Goal: Task Accomplishment & Management: Manage account settings

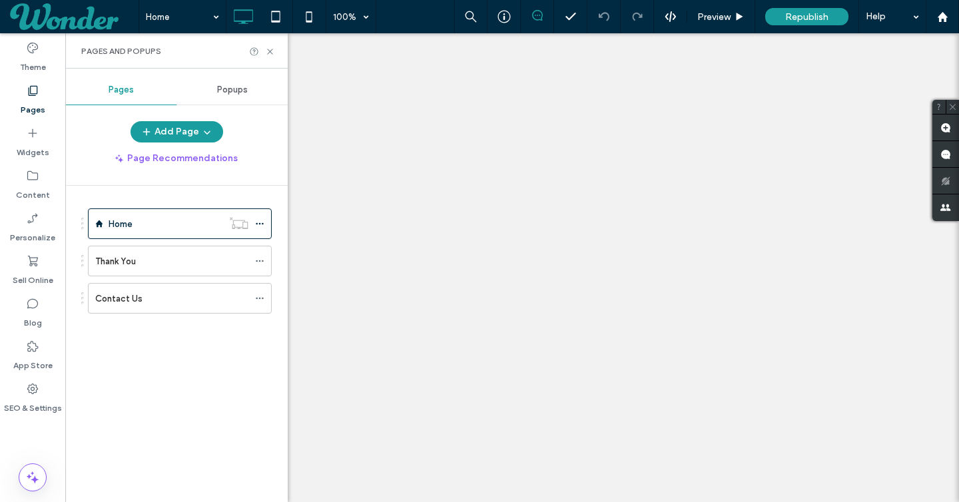
click at [247, 80] on div "Popups" at bounding box center [231, 89] width 111 height 29
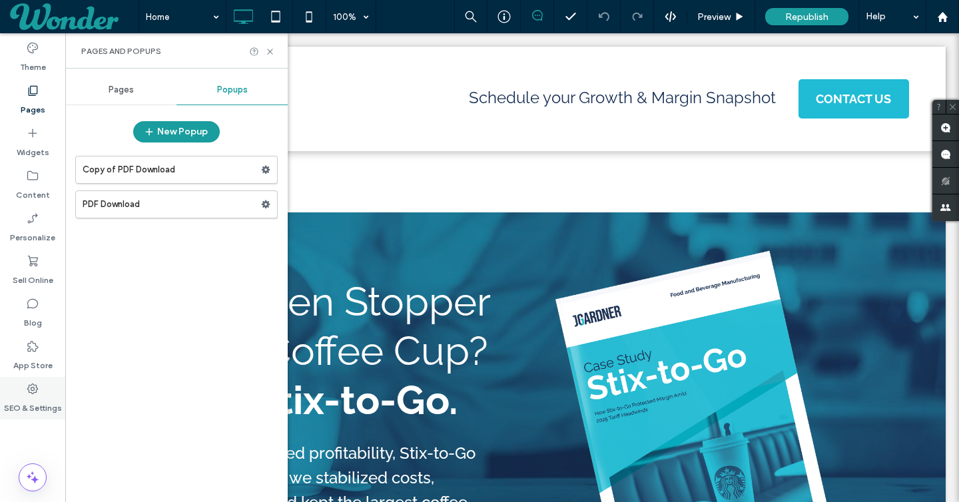
click at [32, 393] on icon at bounding box center [32, 388] width 13 height 13
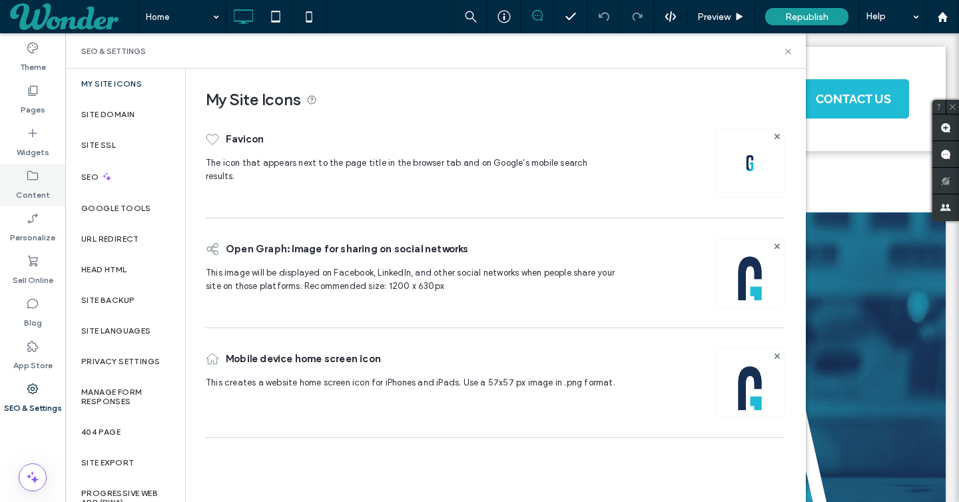
click at [23, 178] on div "Content" at bounding box center [32, 185] width 65 height 43
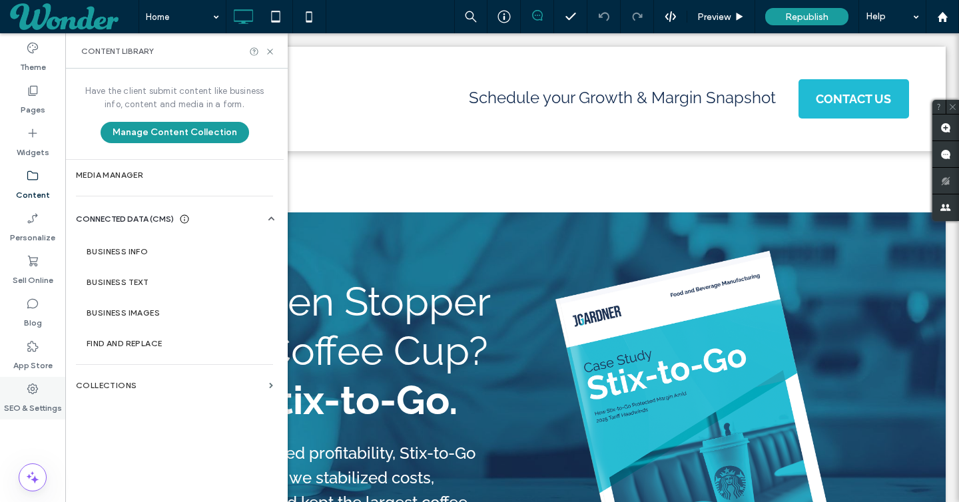
click at [28, 404] on label "SEO & Settings" at bounding box center [33, 404] width 58 height 19
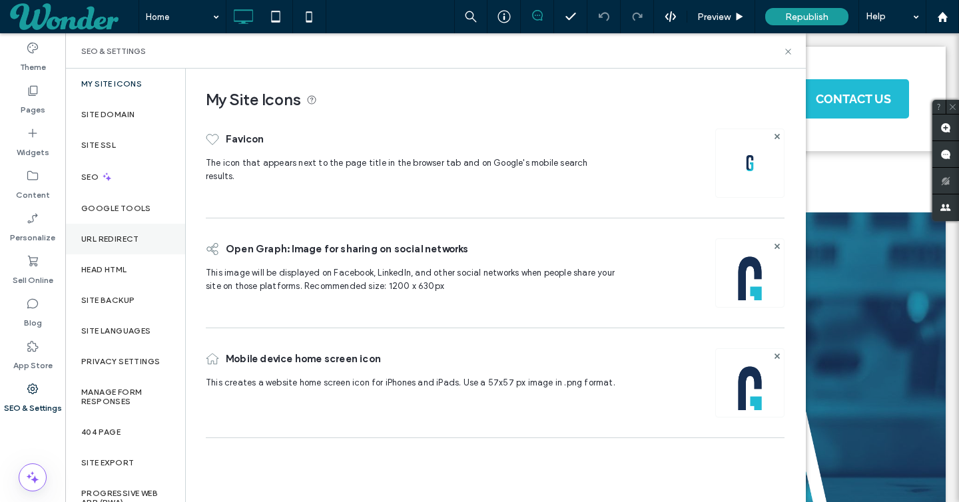
scroll to position [16, 0]
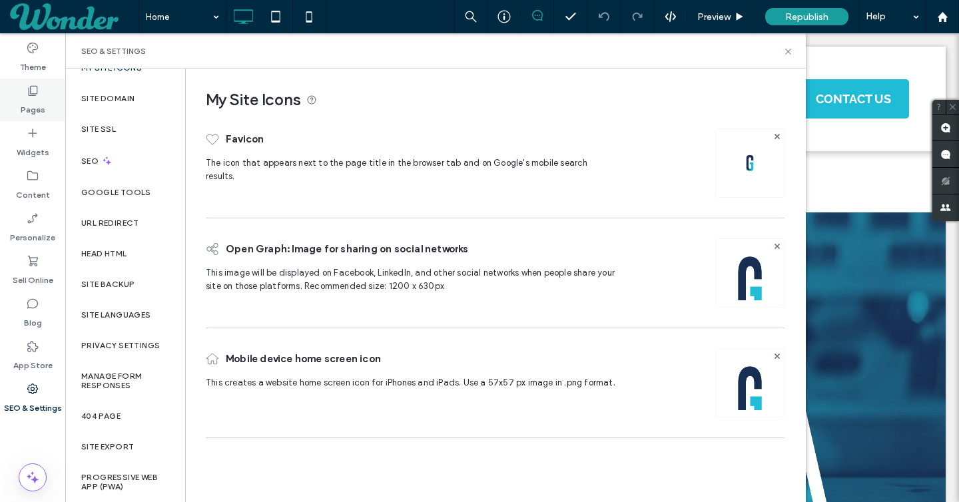
click at [35, 103] on label "Pages" at bounding box center [33, 106] width 25 height 19
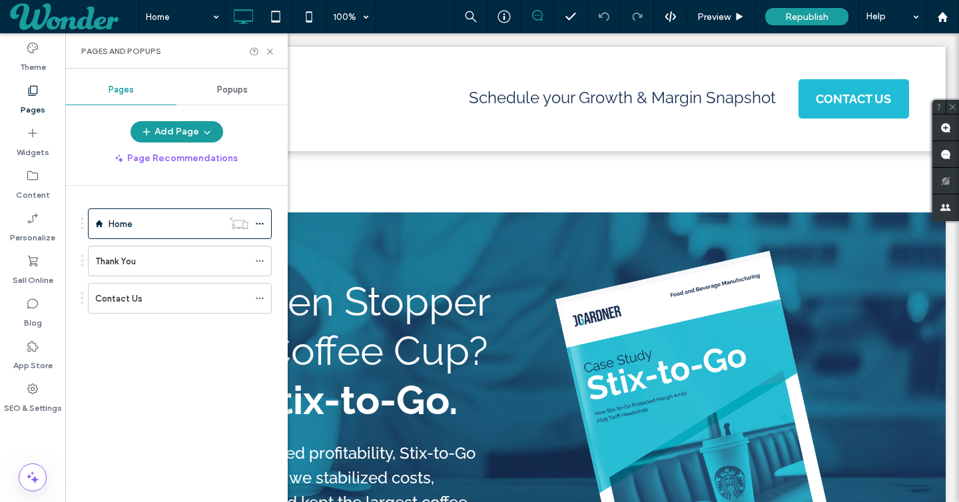
click at [238, 82] on div "Popups" at bounding box center [231, 89] width 111 height 29
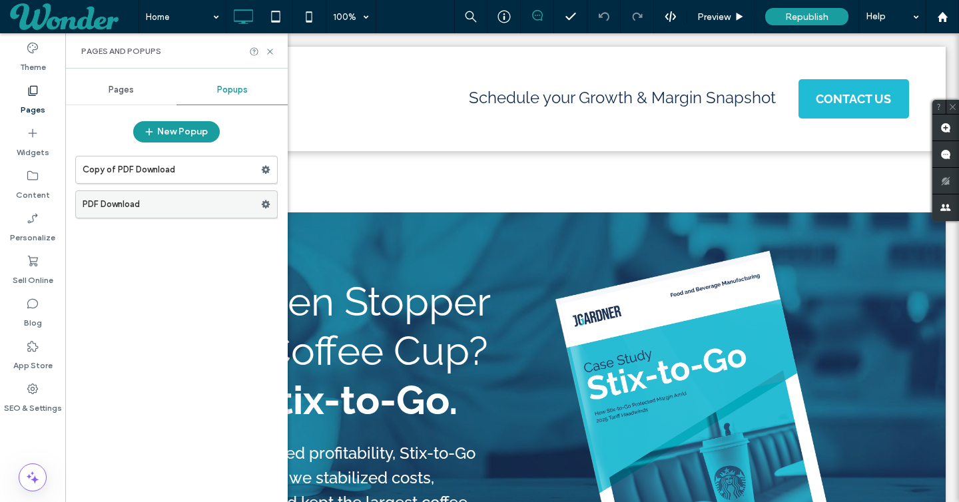
click at [268, 206] on use at bounding box center [266, 204] width 9 height 8
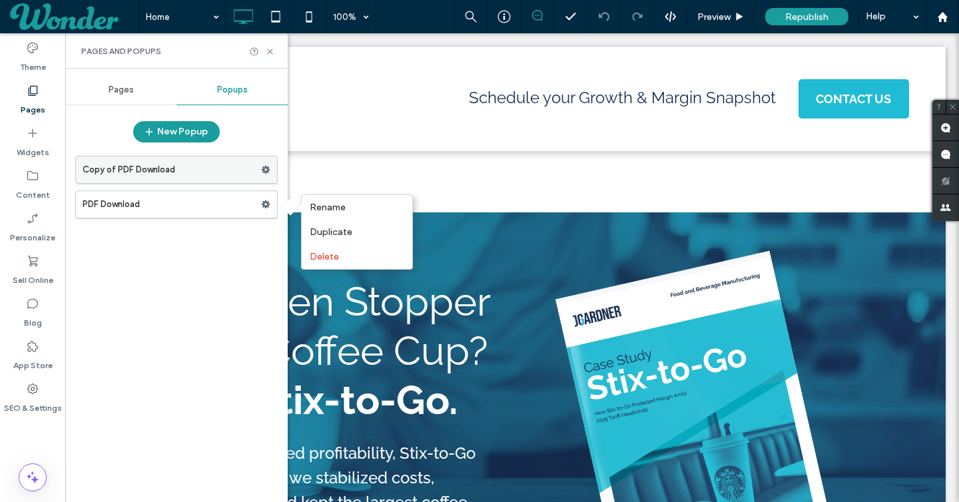
click at [268, 164] on span at bounding box center [265, 170] width 9 height 20
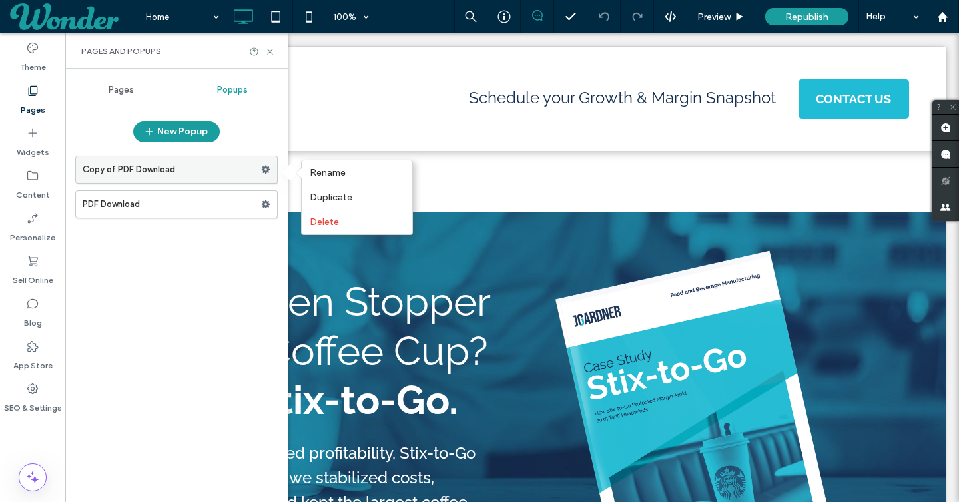
click at [199, 166] on label "Copy of PDF Download" at bounding box center [172, 169] width 178 height 27
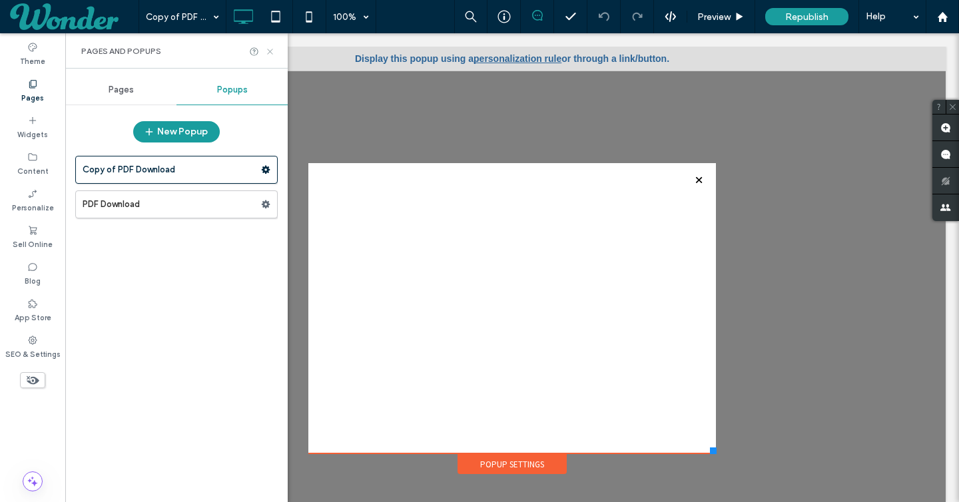
click at [270, 49] on icon at bounding box center [270, 52] width 10 height 10
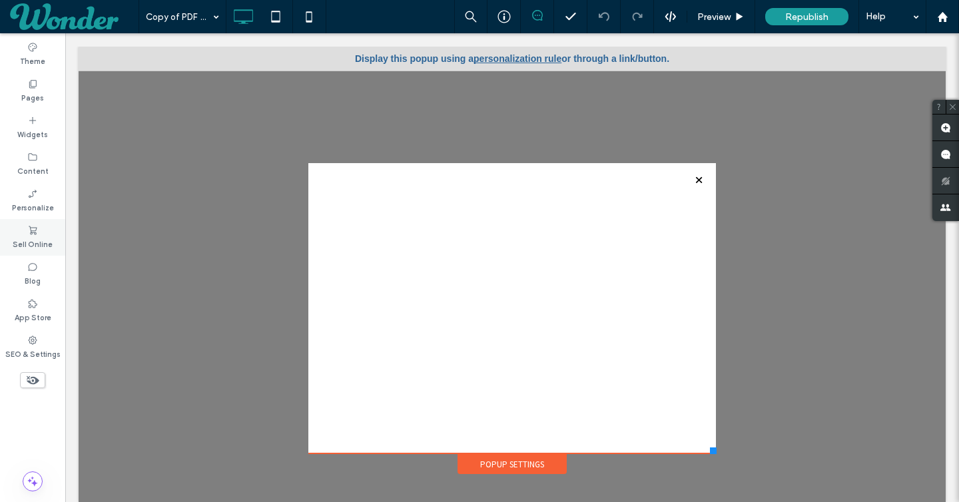
click at [28, 234] on icon at bounding box center [32, 230] width 11 height 11
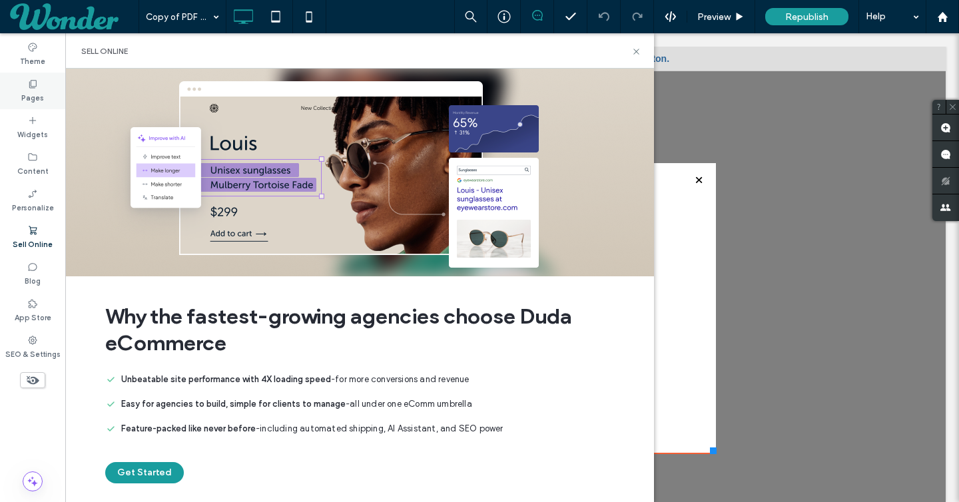
click at [29, 84] on icon at bounding box center [32, 84] width 11 height 11
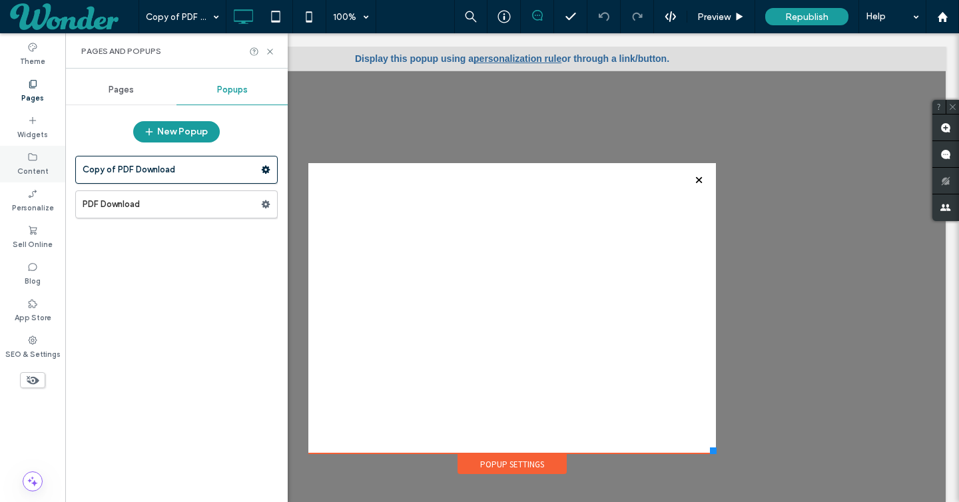
click at [29, 156] on icon at bounding box center [32, 157] width 11 height 11
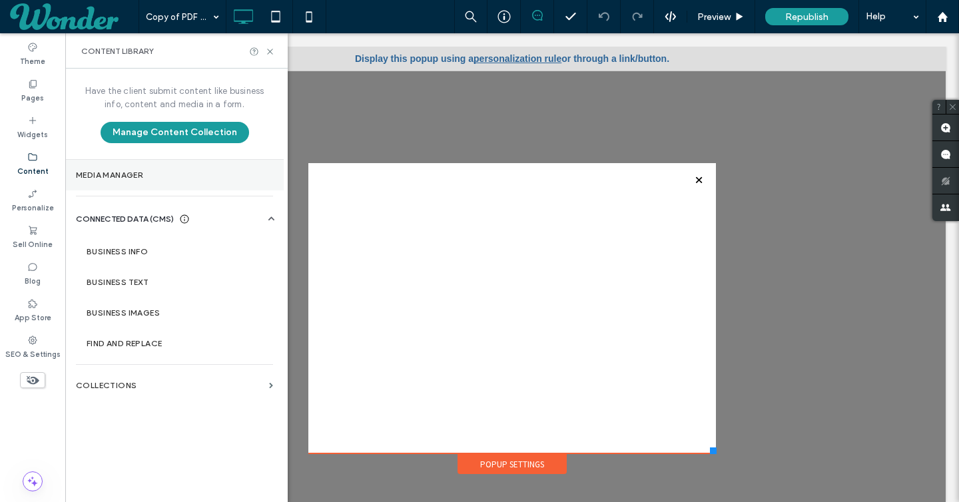
click at [131, 173] on label "Media Manager" at bounding box center [174, 174] width 197 height 9
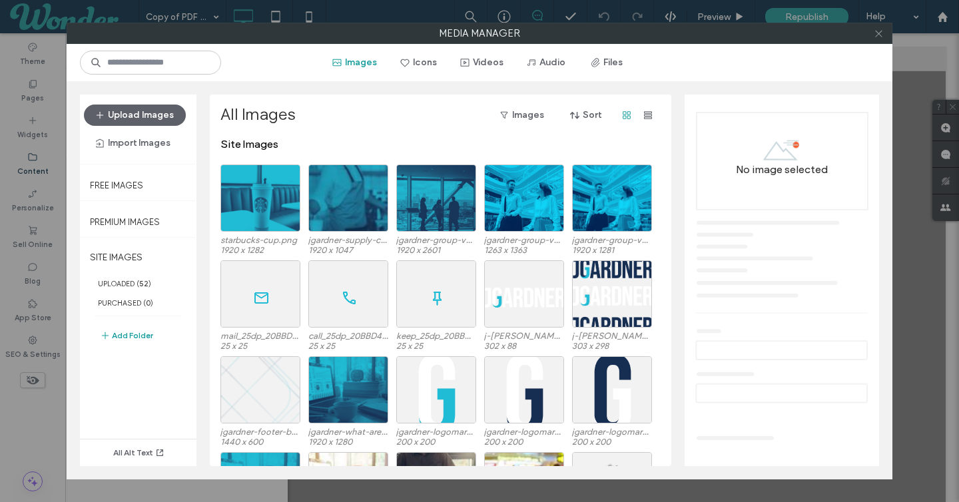
click at [880, 32] on icon at bounding box center [879, 34] width 10 height 10
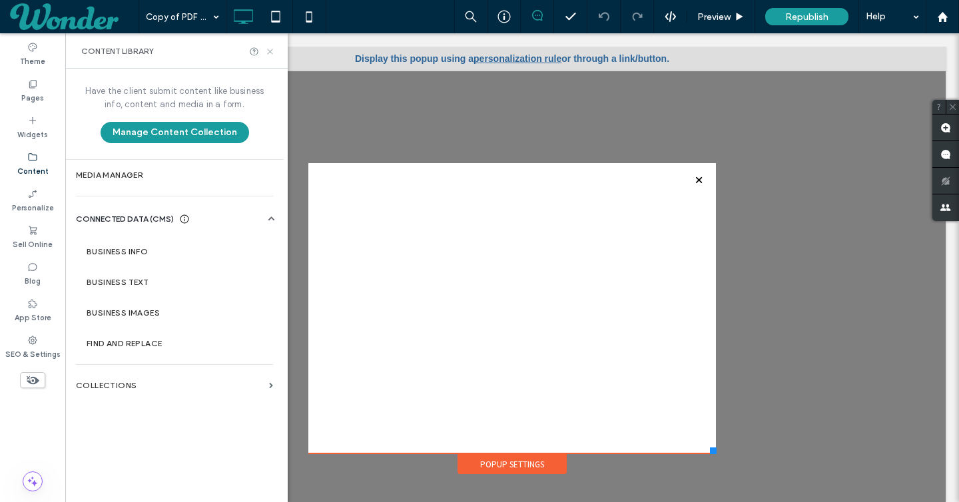
click at [270, 53] on icon at bounding box center [270, 52] width 10 height 10
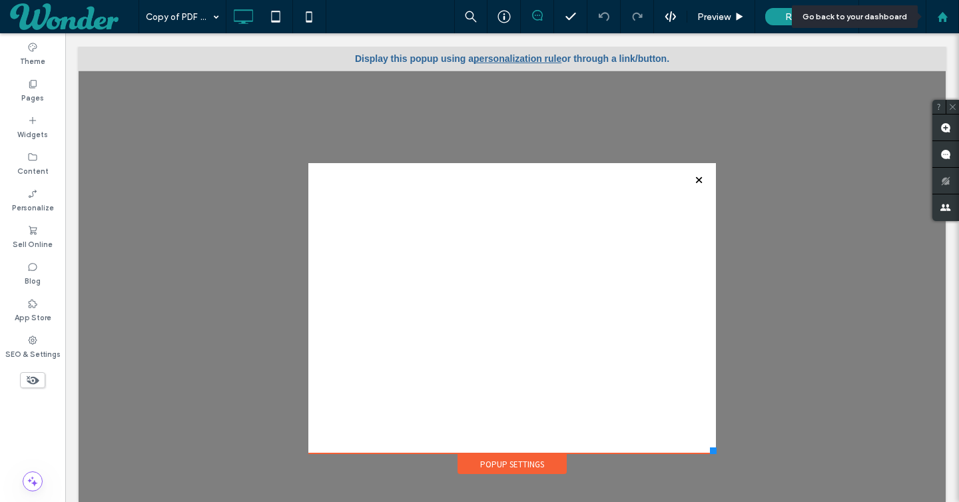
click at [941, 13] on use at bounding box center [942, 16] width 10 height 10
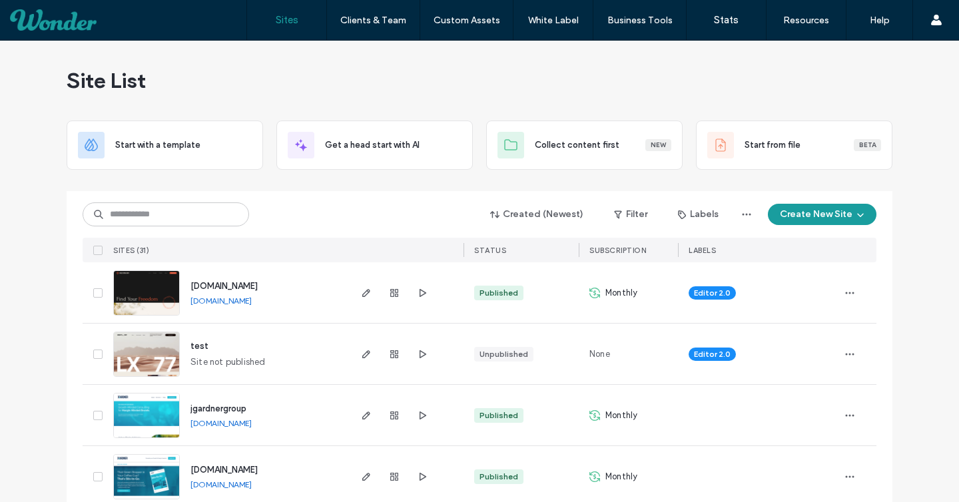
scroll to position [191, 0]
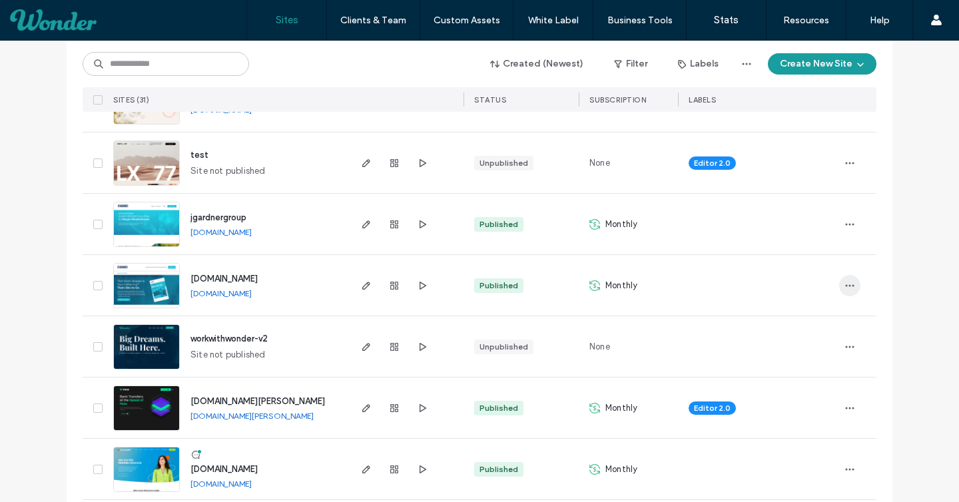
click at [846, 284] on use "button" at bounding box center [850, 285] width 9 height 2
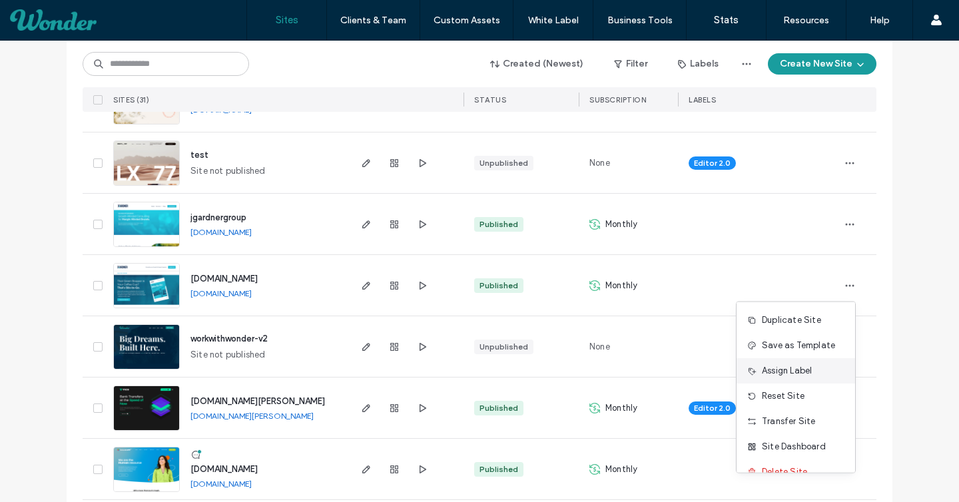
scroll to position [17, 0]
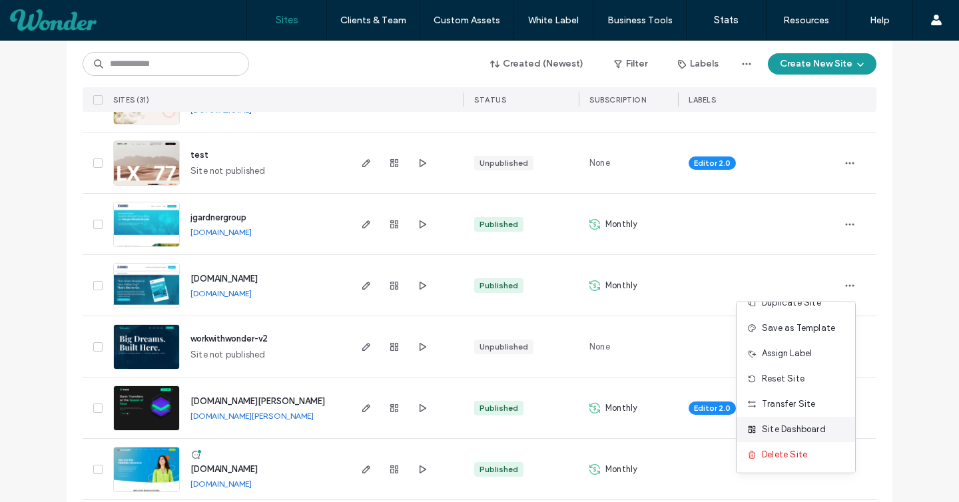
click at [784, 427] on span "Site Dashboard" at bounding box center [794, 429] width 64 height 13
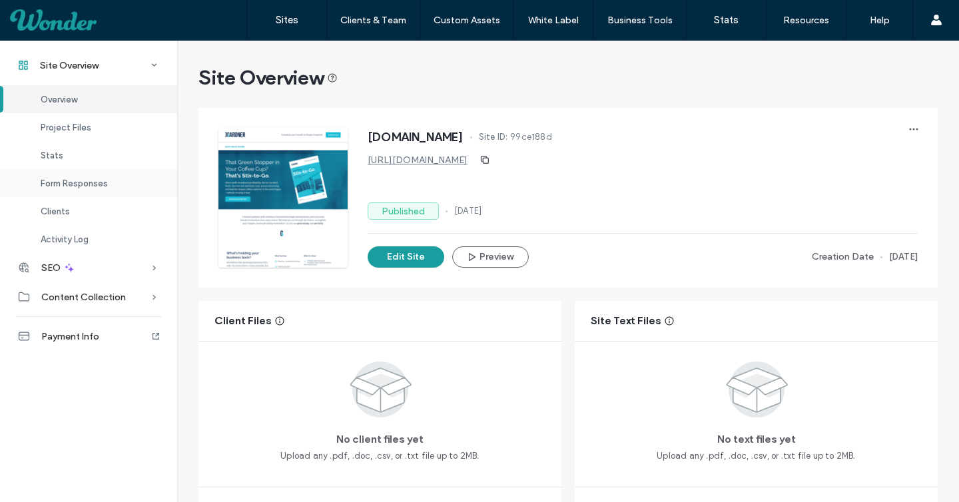
click at [72, 174] on div "Form Responses" at bounding box center [88, 183] width 177 height 28
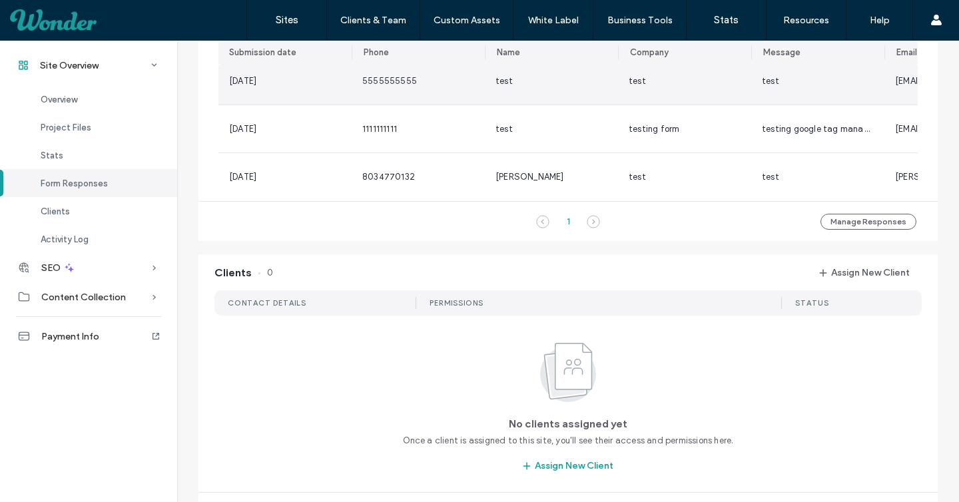
scroll to position [1026, 0]
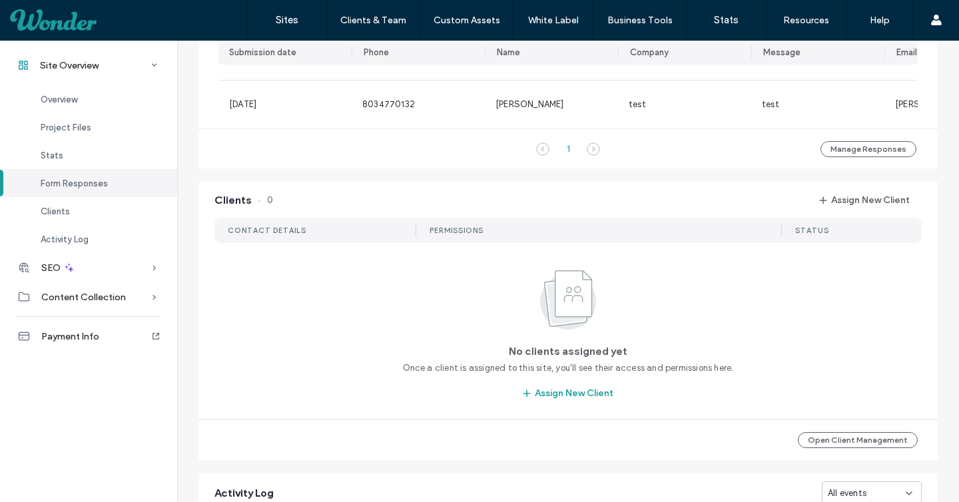
click at [73, 25] on div at bounding box center [85, 19] width 151 height 21
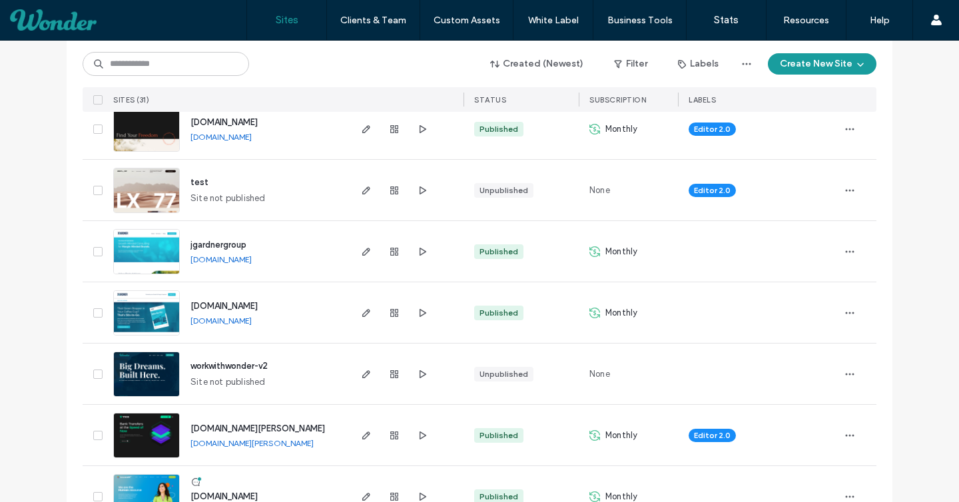
scroll to position [173, 0]
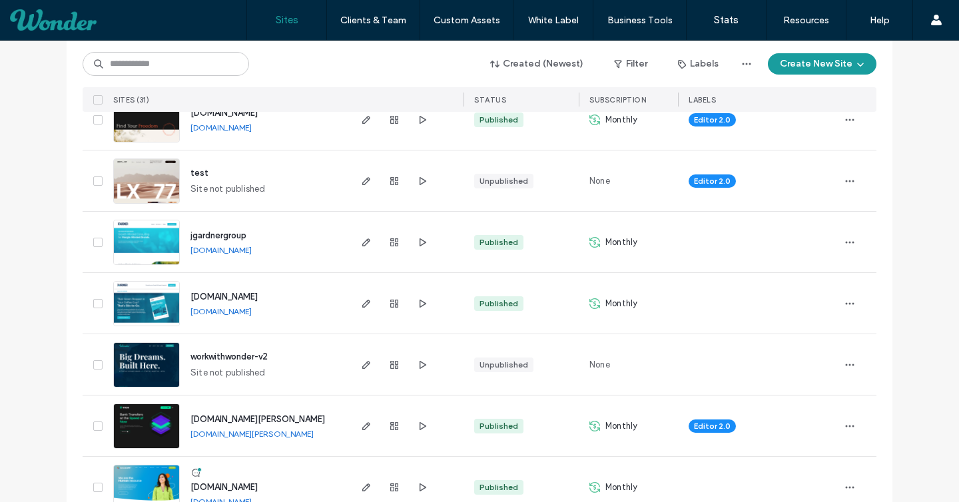
click at [252, 298] on span "[DOMAIN_NAME]" at bounding box center [223, 297] width 67 height 10
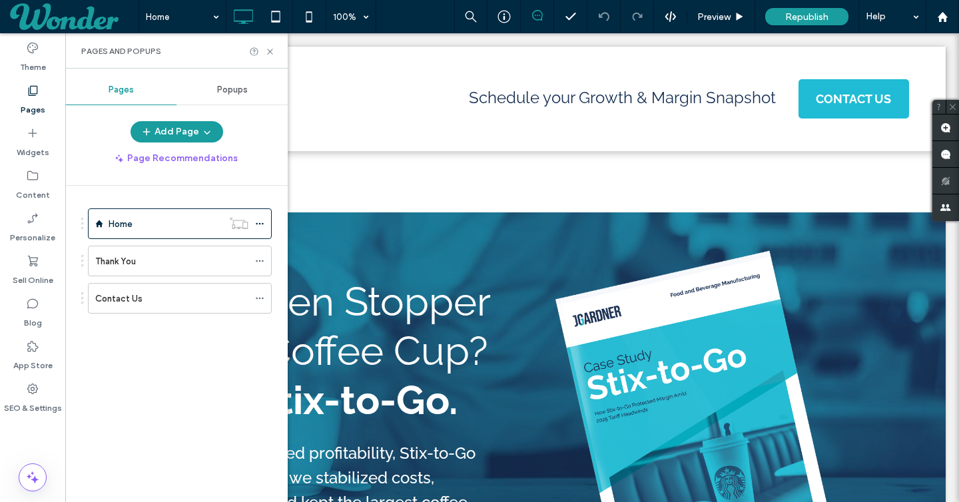
click at [228, 87] on span "Popups" at bounding box center [232, 90] width 31 height 11
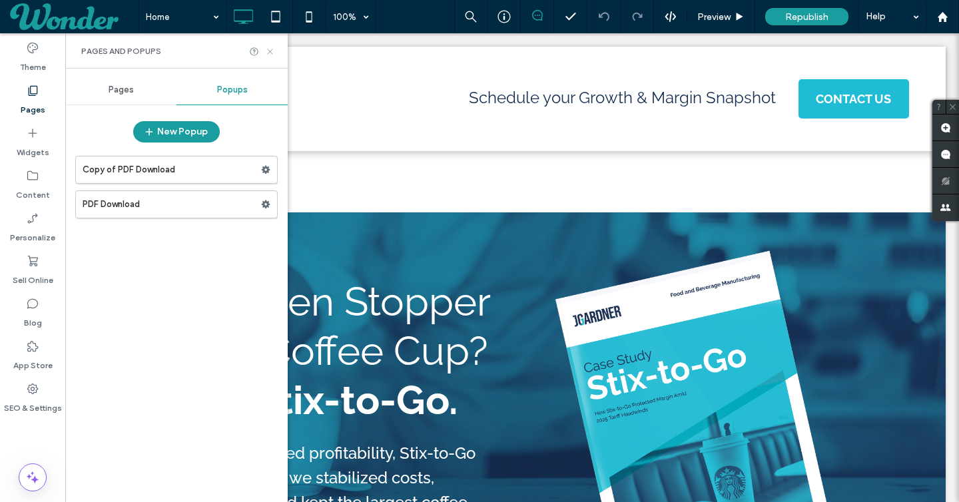
click at [270, 49] on icon at bounding box center [270, 52] width 10 height 10
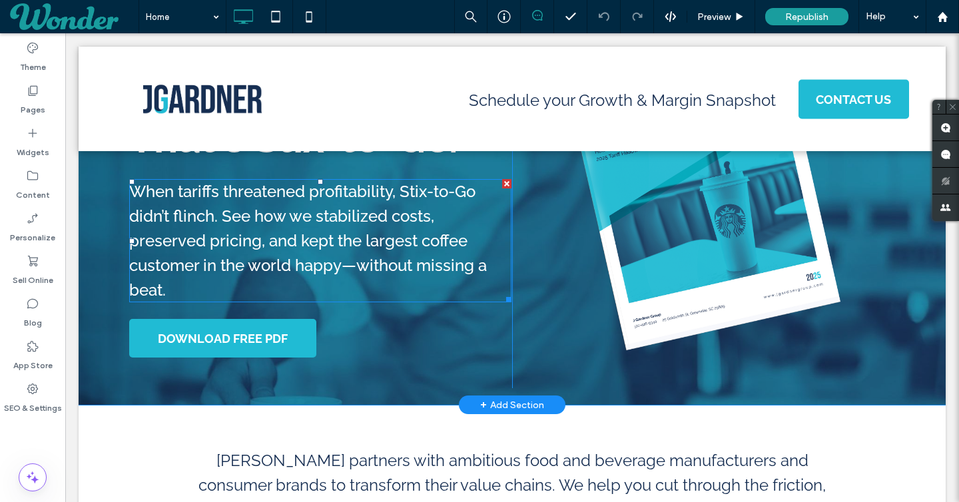
scroll to position [261, 0]
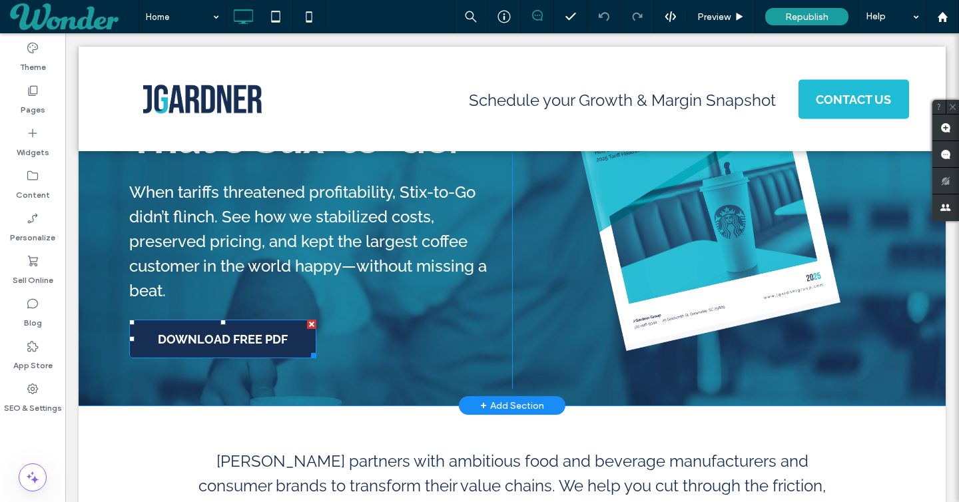
click at [247, 341] on span "DOWNLOAD FREE PDF" at bounding box center [223, 339] width 130 height 27
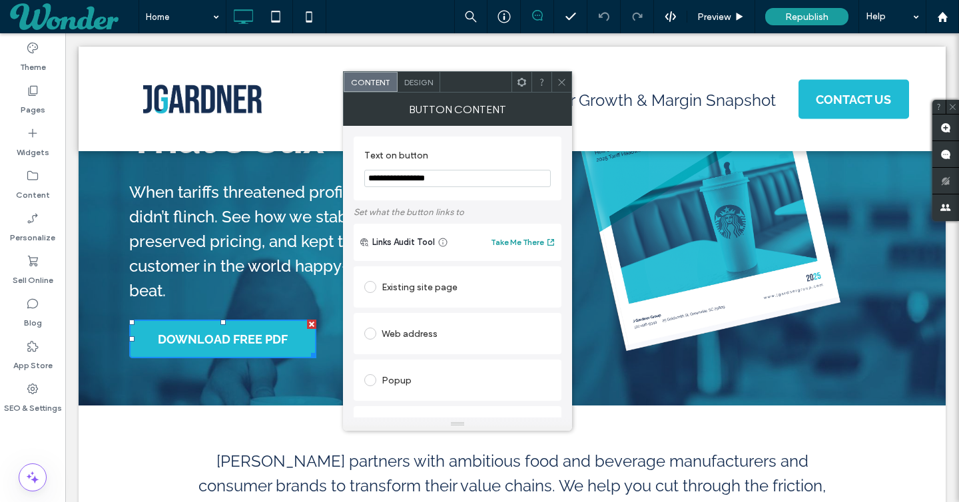
click at [561, 81] on use at bounding box center [561, 82] width 7 height 7
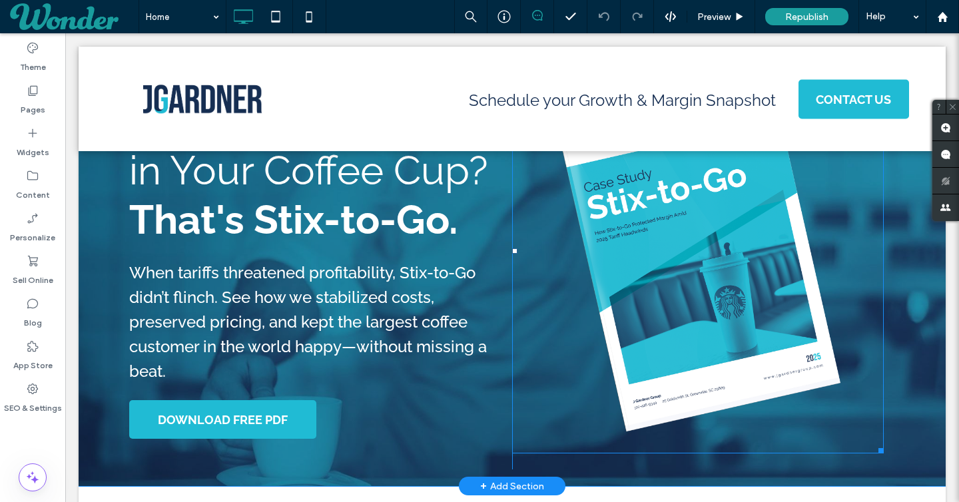
scroll to position [91, 0]
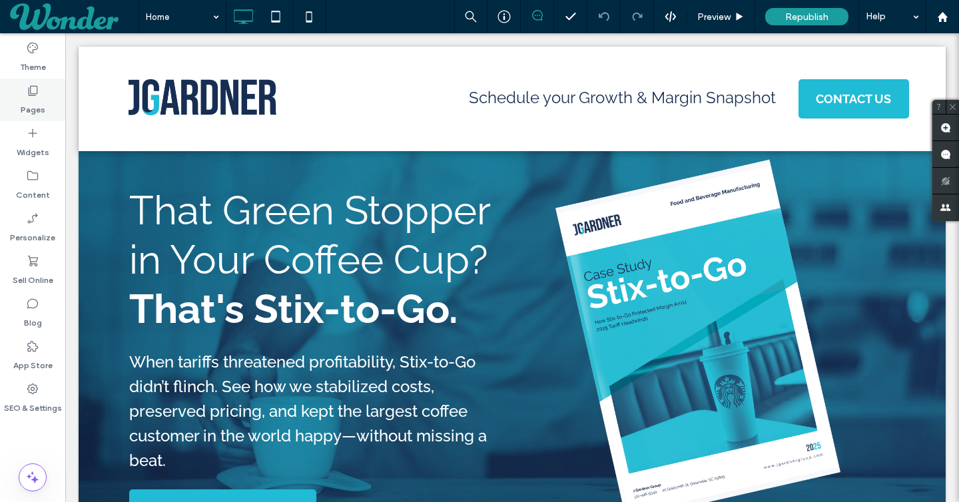
click at [41, 103] on label "Pages" at bounding box center [33, 106] width 25 height 19
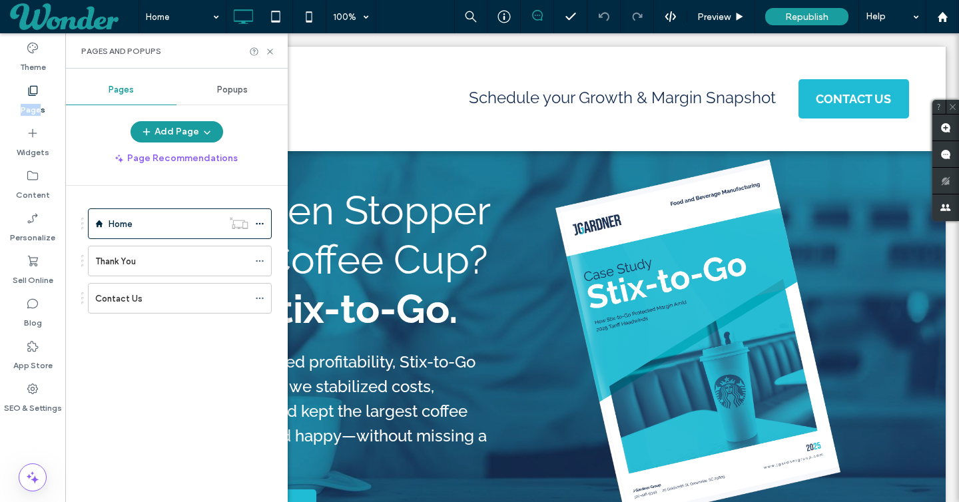
click at [250, 92] on div "Popups" at bounding box center [231, 89] width 111 height 29
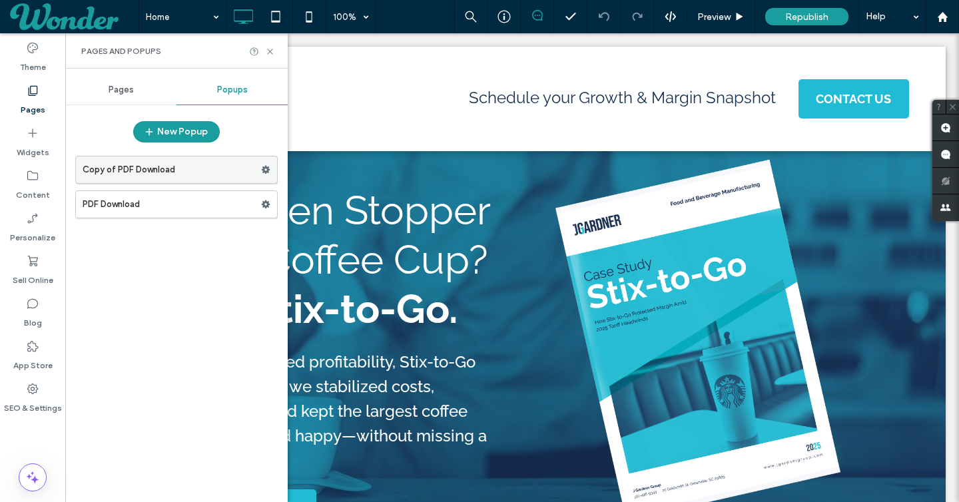
click at [180, 174] on label "Copy of PDF Download" at bounding box center [172, 169] width 178 height 27
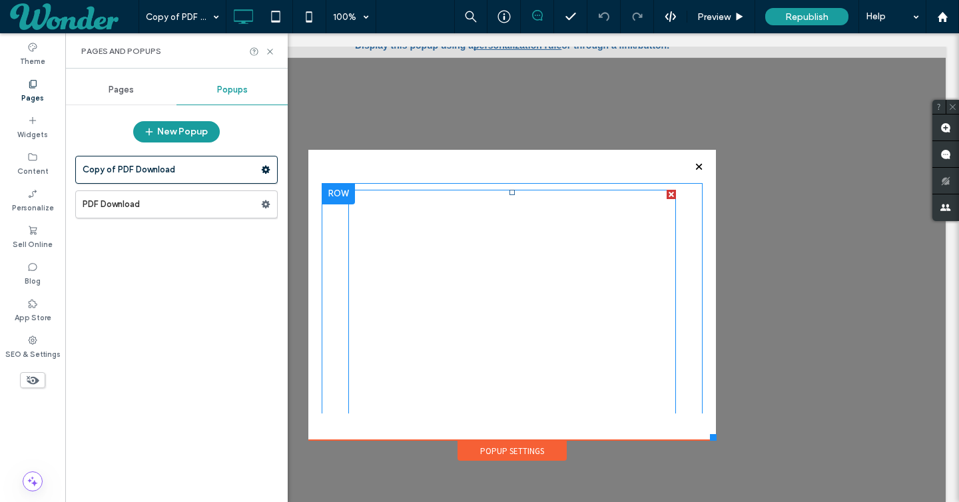
click at [654, 226] on span at bounding box center [512, 362] width 328 height 344
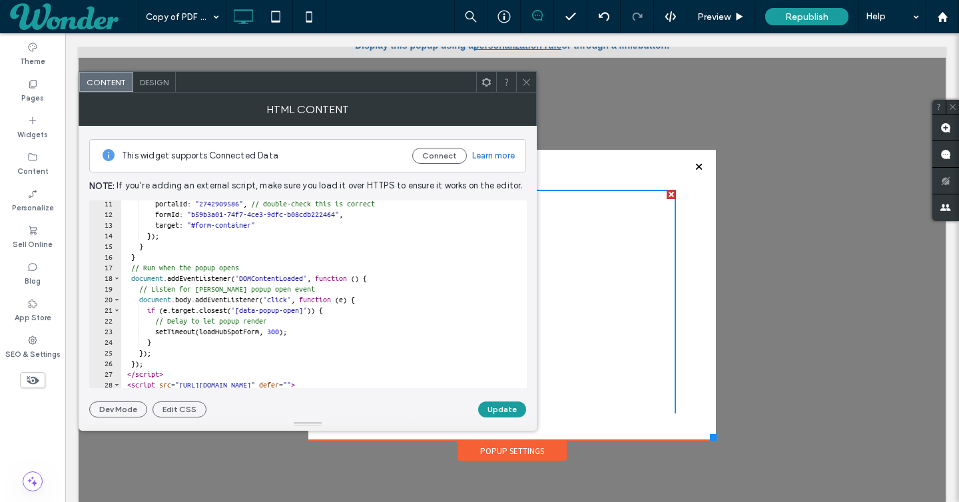
scroll to position [108, 0]
click at [527, 80] on use at bounding box center [526, 82] width 7 height 7
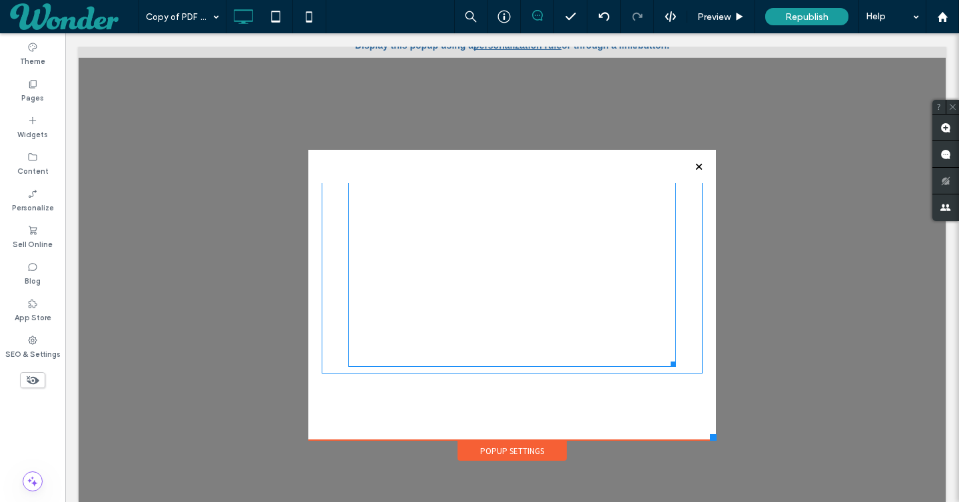
scroll to position [13, 0]
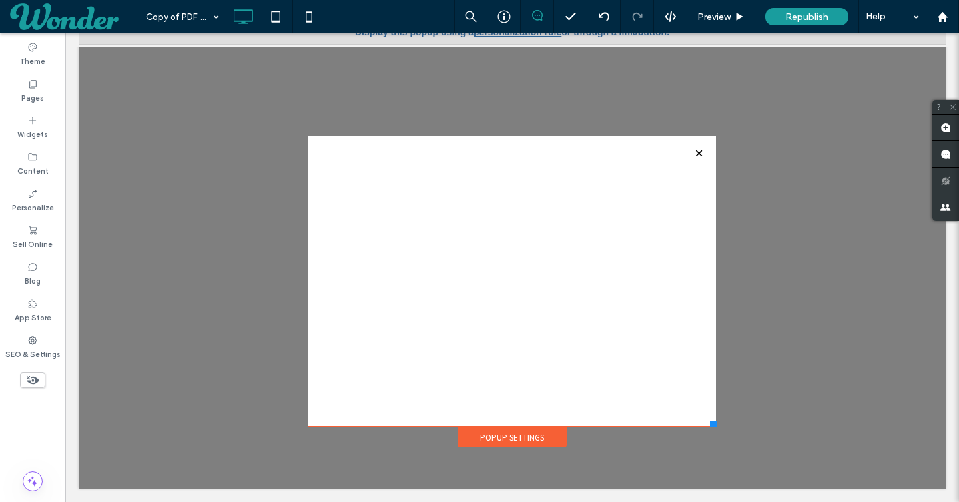
click at [696, 151] on div at bounding box center [699, 153] width 18 height 18
click at [701, 151] on div at bounding box center [699, 153] width 18 height 18
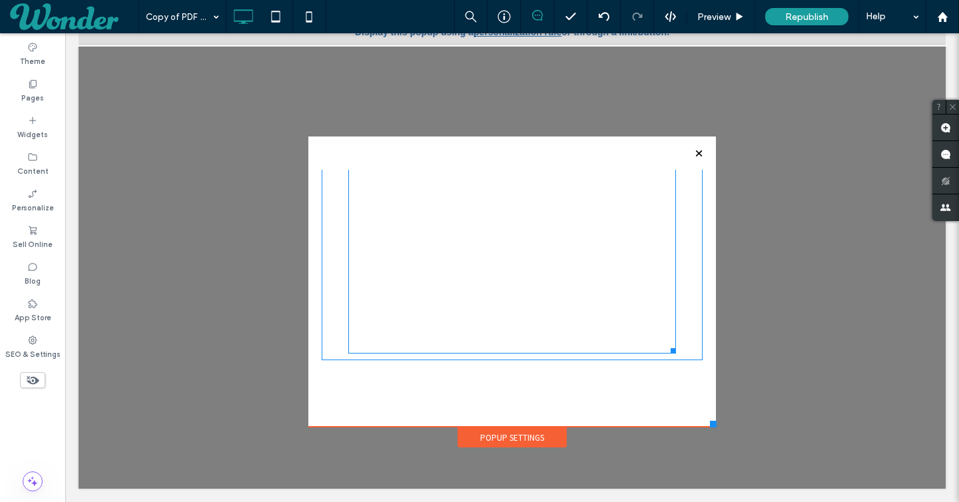
scroll to position [0, 0]
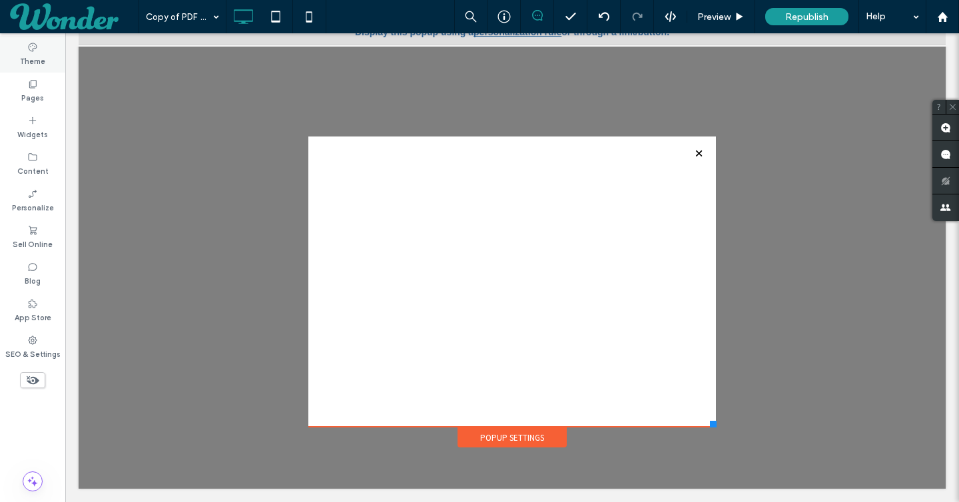
click at [29, 57] on label "Theme" at bounding box center [32, 60] width 25 height 15
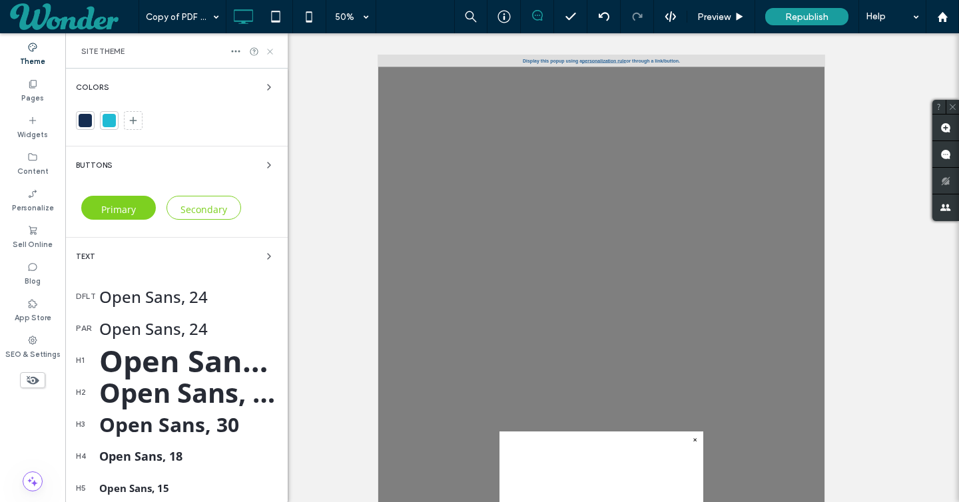
click at [270, 47] on icon at bounding box center [270, 52] width 10 height 10
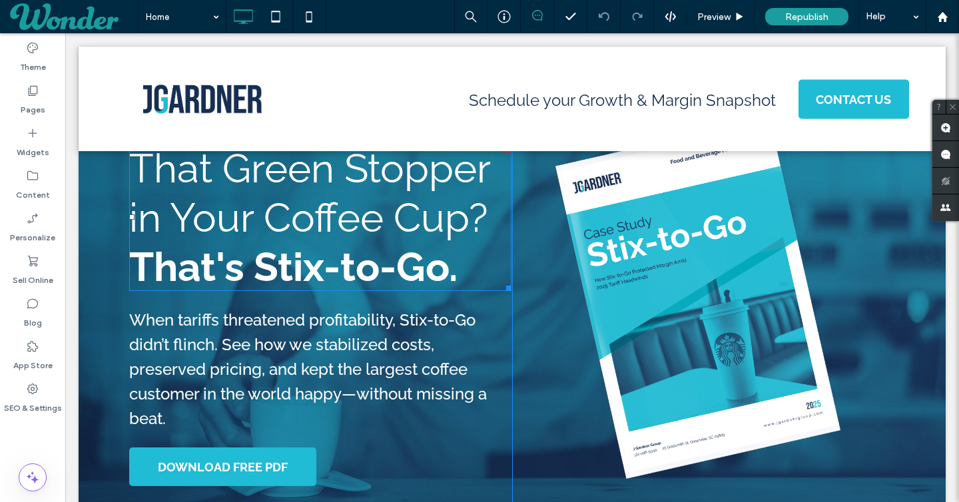
scroll to position [194, 0]
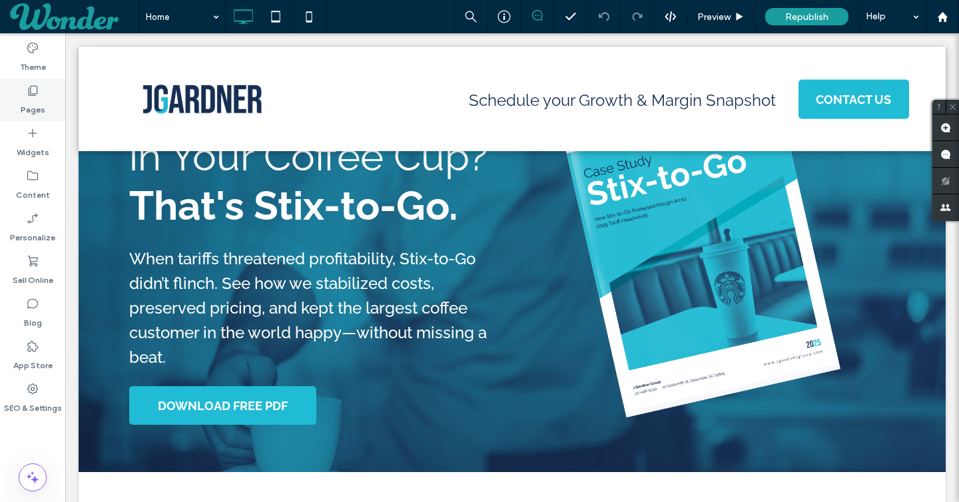
click at [37, 97] on icon at bounding box center [32, 90] width 13 height 13
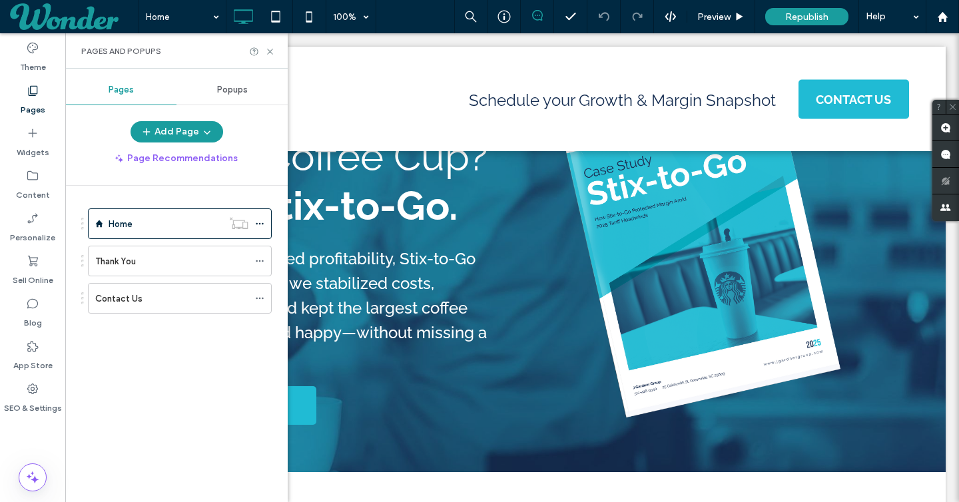
click at [31, 97] on icon at bounding box center [32, 90] width 13 height 13
click at [133, 99] on div "Pages" at bounding box center [120, 89] width 111 height 29
click at [122, 304] on label "Contact Us" at bounding box center [118, 298] width 47 height 23
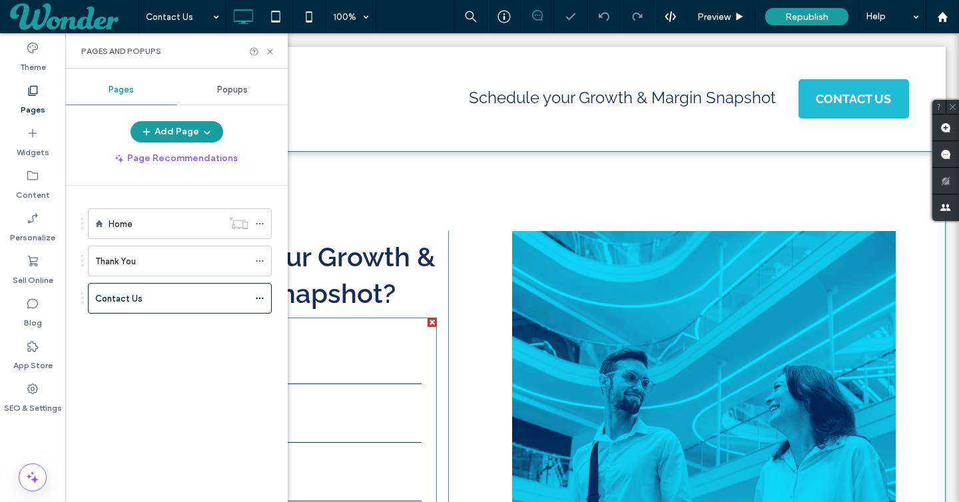
click at [393, 416] on div "Phone" at bounding box center [282, 421] width 308 height 45
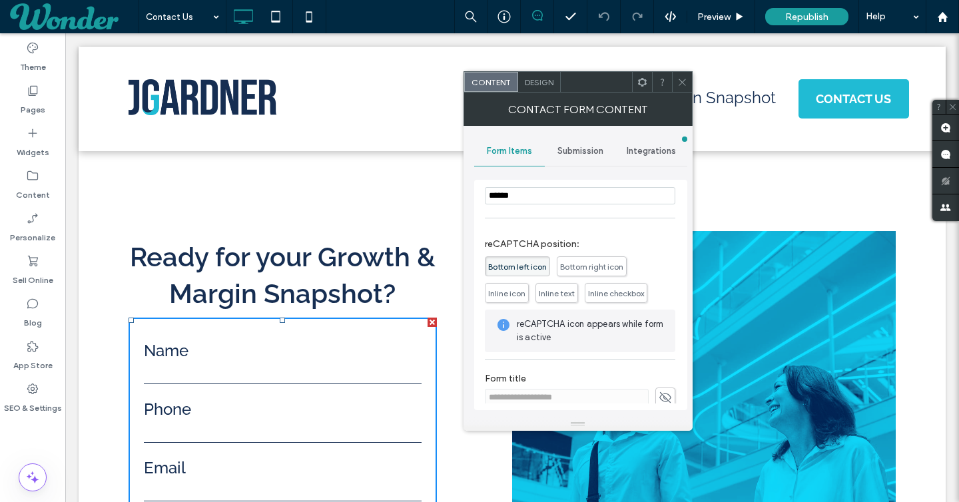
scroll to position [305, 0]
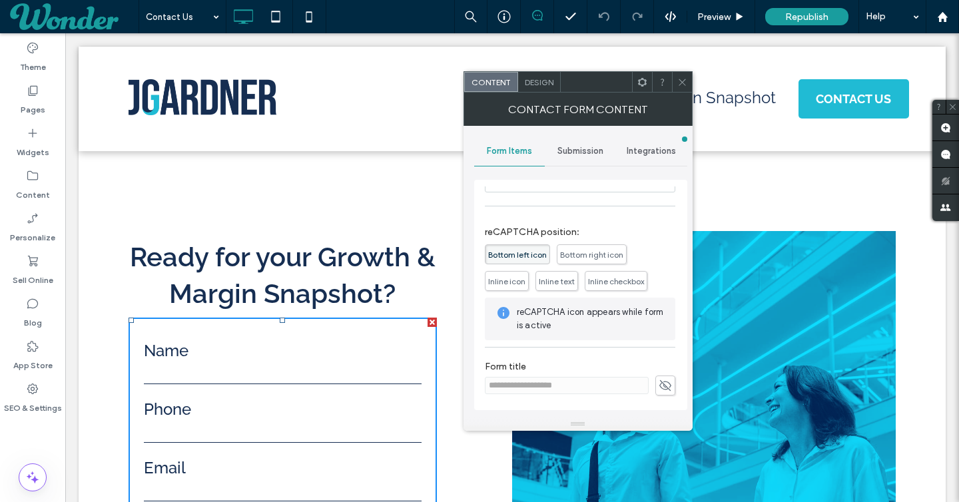
click at [581, 152] on span "Submission" at bounding box center [580, 151] width 46 height 11
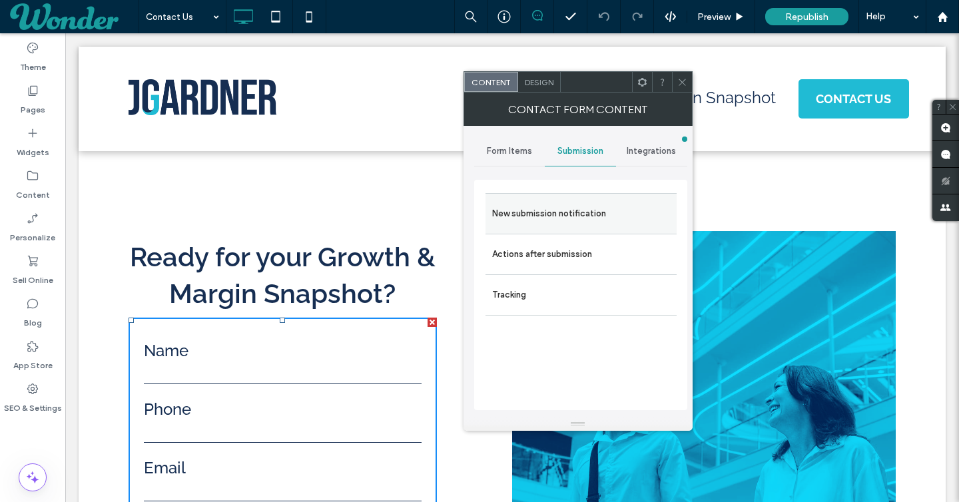
click at [576, 219] on label "New submission notification" at bounding box center [581, 213] width 178 height 27
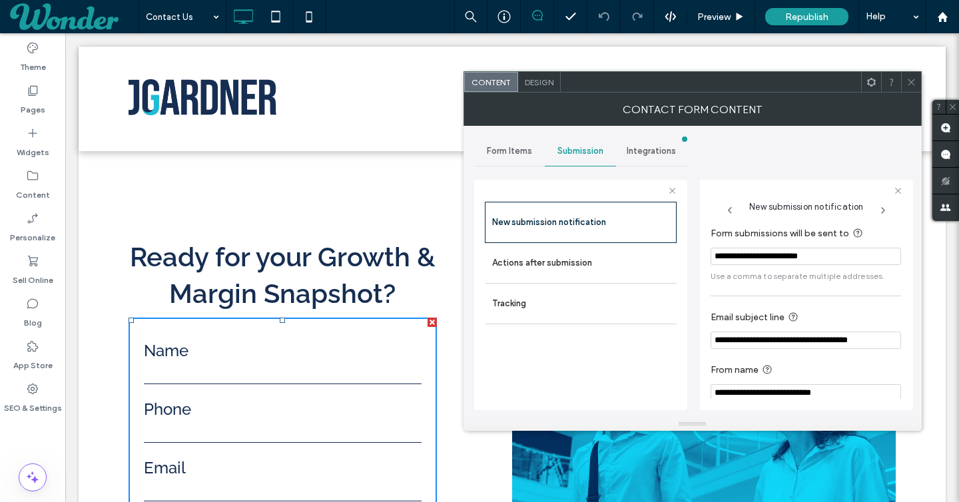
drag, startPoint x: 745, startPoint y: 258, endPoint x: 698, endPoint y: 258, distance: 46.6
click at [698, 258] on div "**********" at bounding box center [692, 272] width 437 height 292
type input "**********"
click at [583, 265] on label "Actions after submission" at bounding box center [581, 263] width 178 height 27
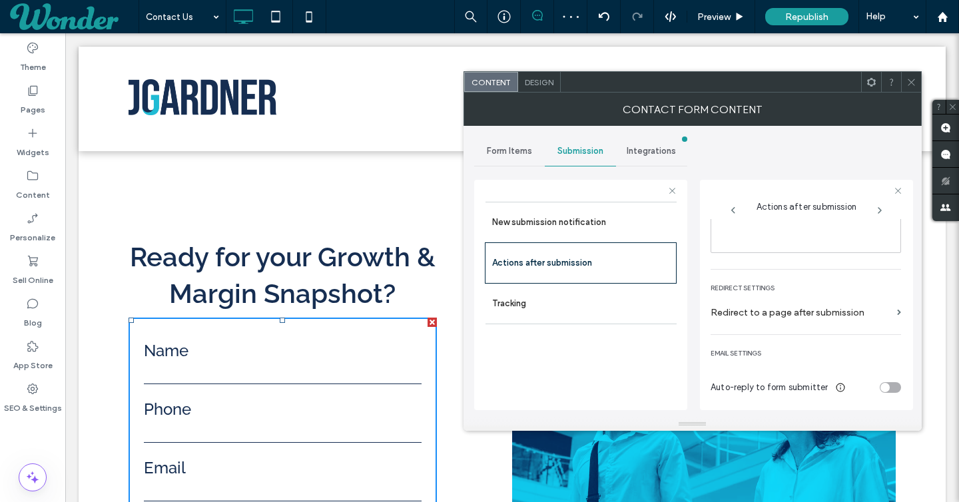
scroll to position [230, 0]
click at [812, 305] on label "Redirect to a page after submission" at bounding box center [800, 311] width 181 height 25
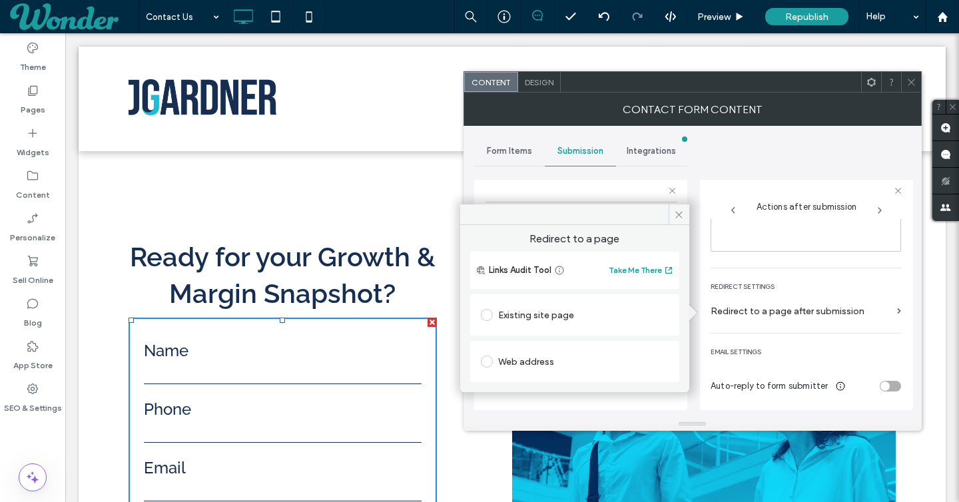
click at [489, 314] on span at bounding box center [487, 315] width 12 height 12
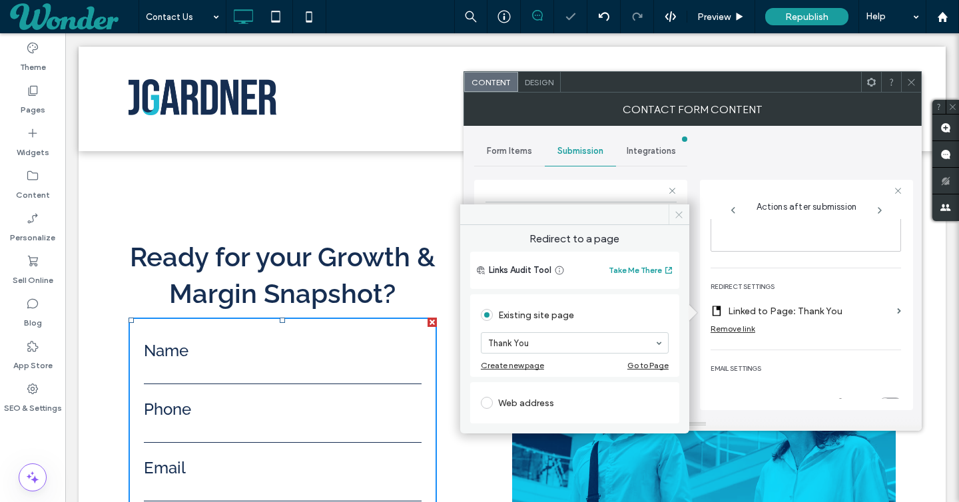
click at [680, 214] on icon at bounding box center [679, 215] width 10 height 10
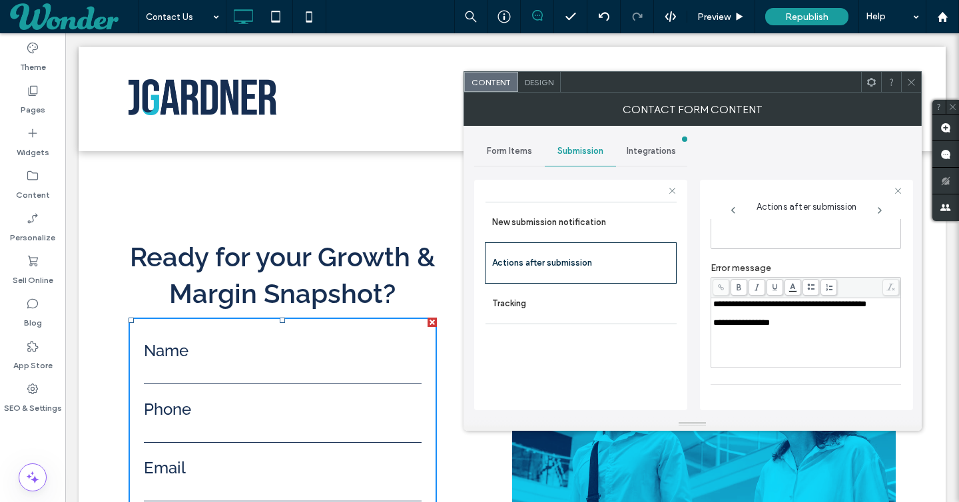
scroll to position [0, 0]
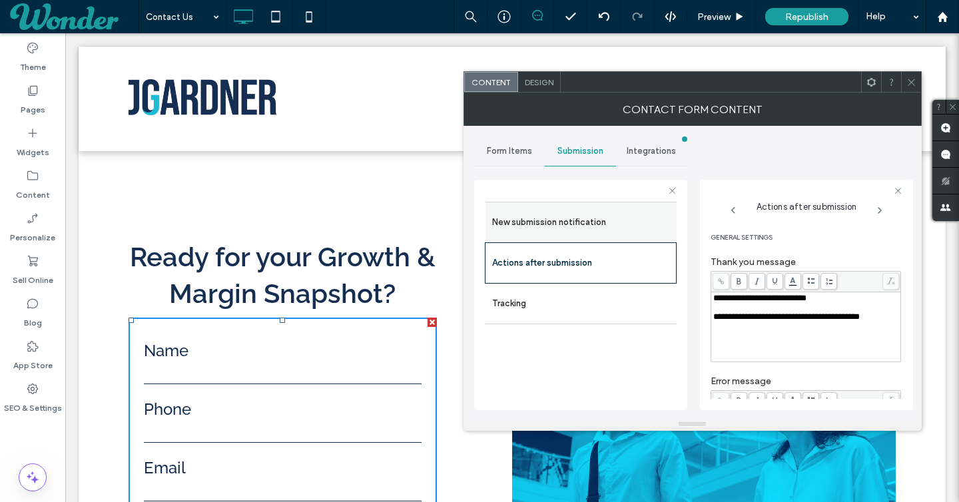
click at [562, 222] on label "New submission notification" at bounding box center [581, 222] width 178 height 27
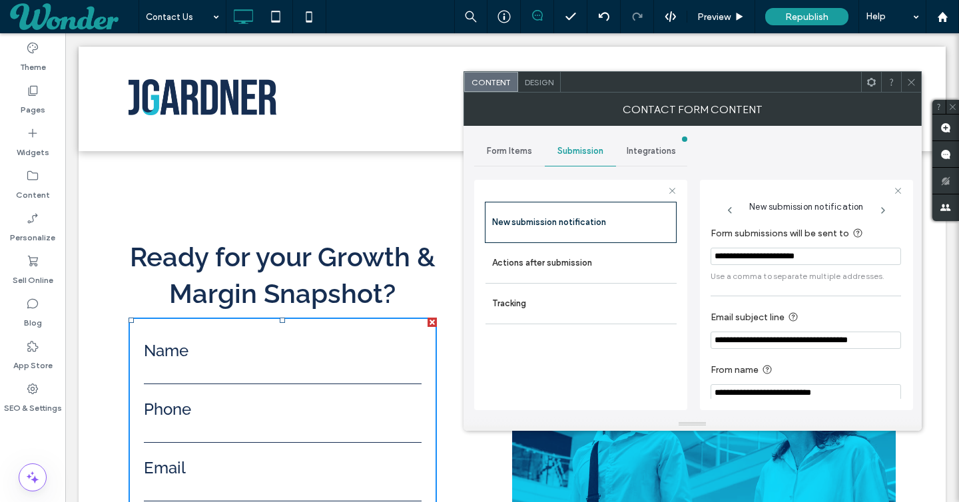
click at [517, 154] on span "Form Items" at bounding box center [509, 151] width 45 height 11
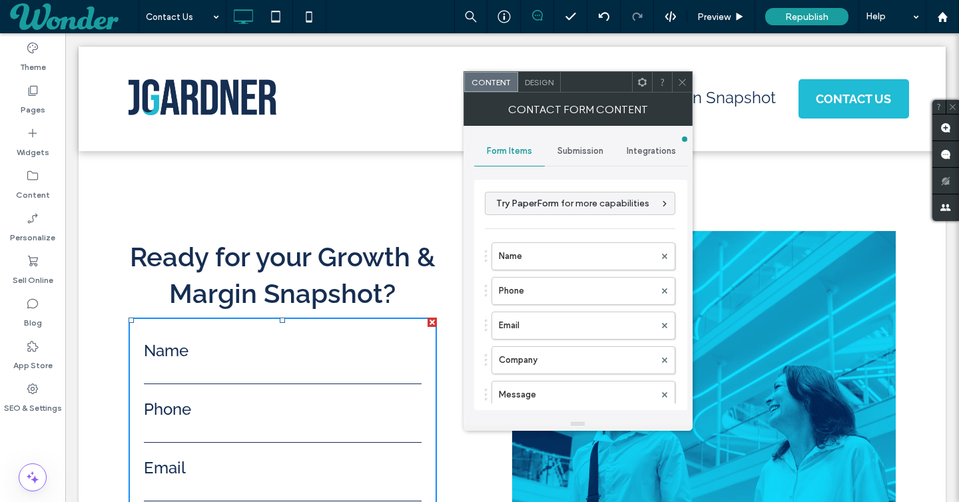
click at [680, 89] on span at bounding box center [682, 82] width 10 height 20
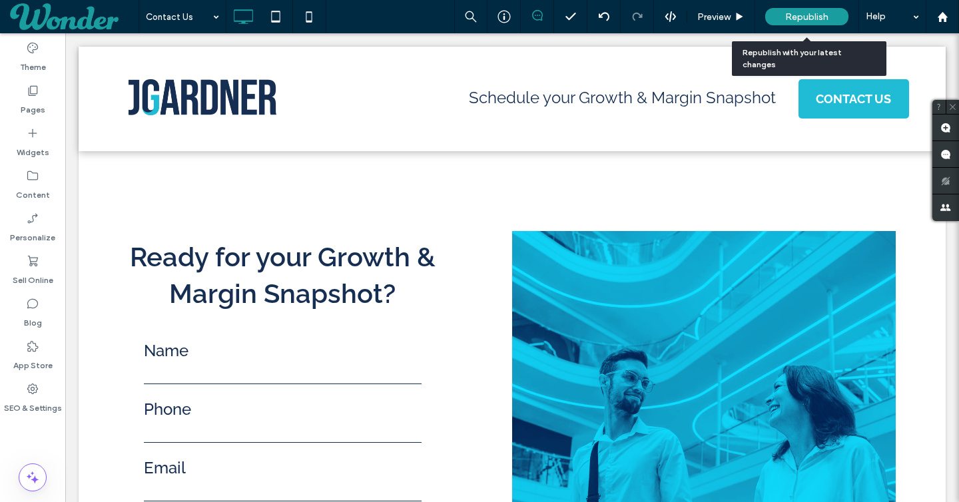
click at [808, 21] on span "Republish" at bounding box center [806, 16] width 43 height 11
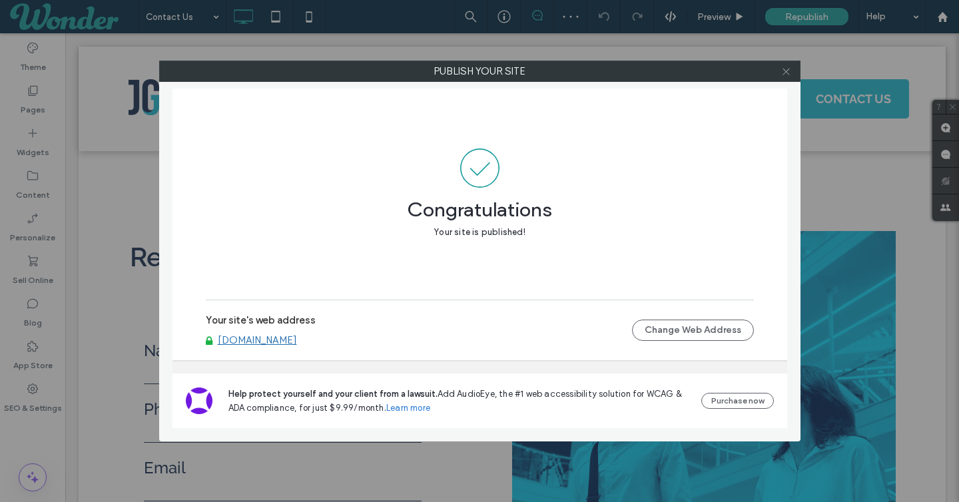
click at [788, 75] on icon at bounding box center [786, 72] width 10 height 10
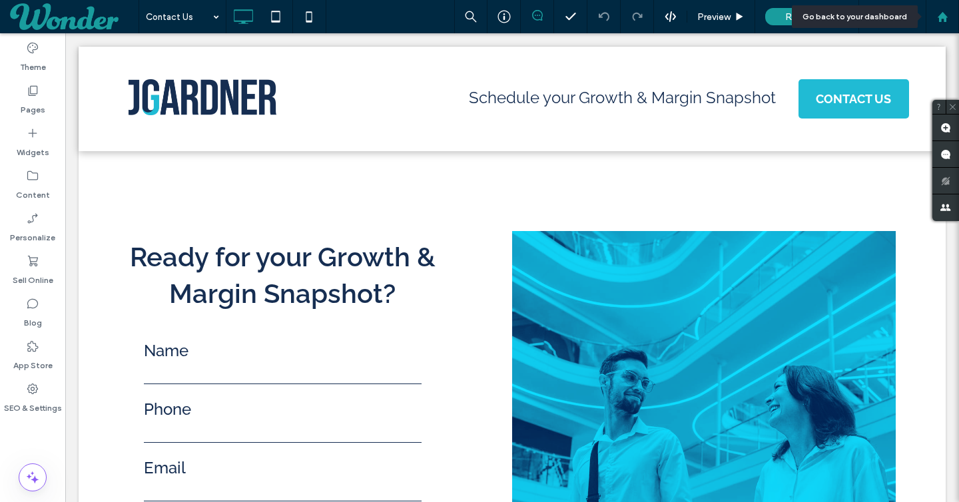
click at [933, 18] on div at bounding box center [942, 16] width 32 height 11
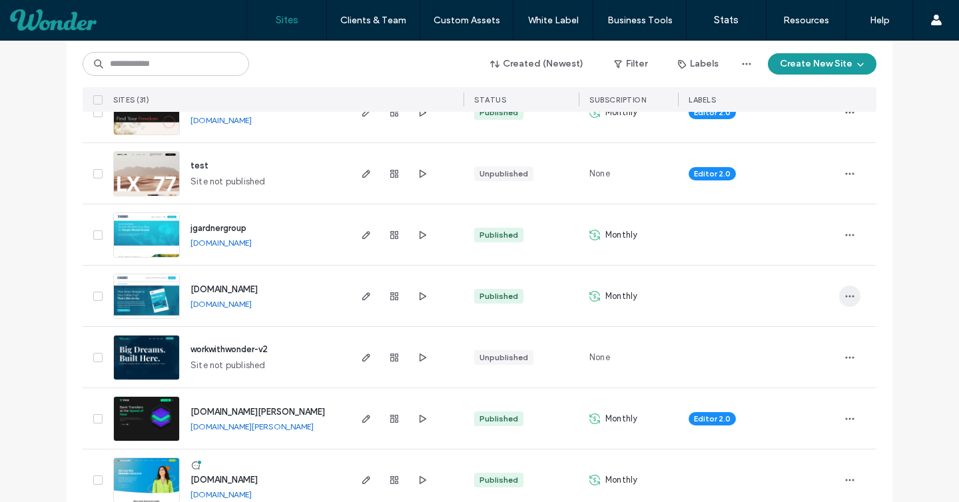
click at [844, 294] on icon "button" at bounding box center [849, 296] width 11 height 11
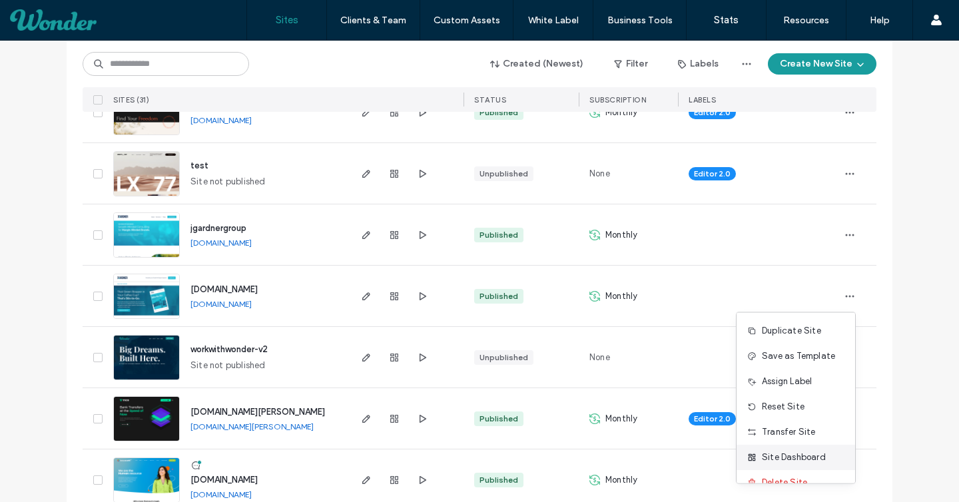
click at [780, 449] on div "Site Dashboard" at bounding box center [795, 457] width 119 height 25
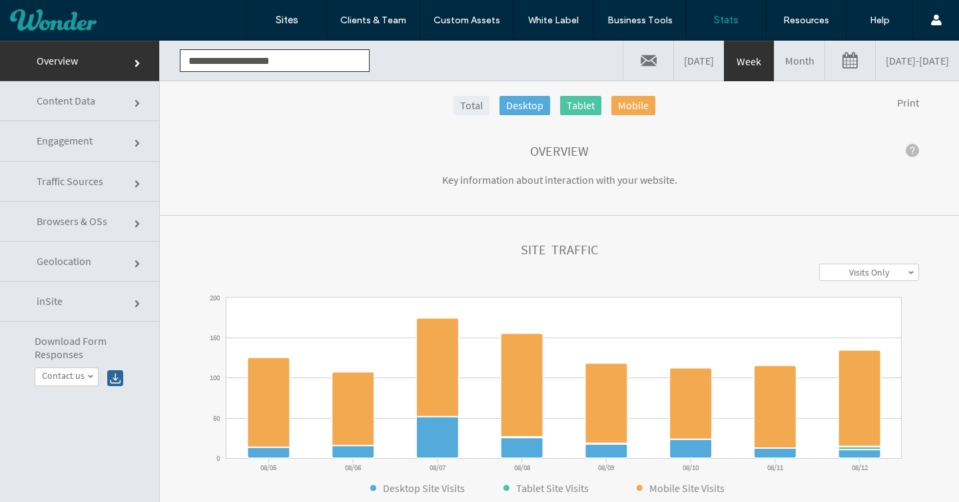
scroll to position [46, 0]
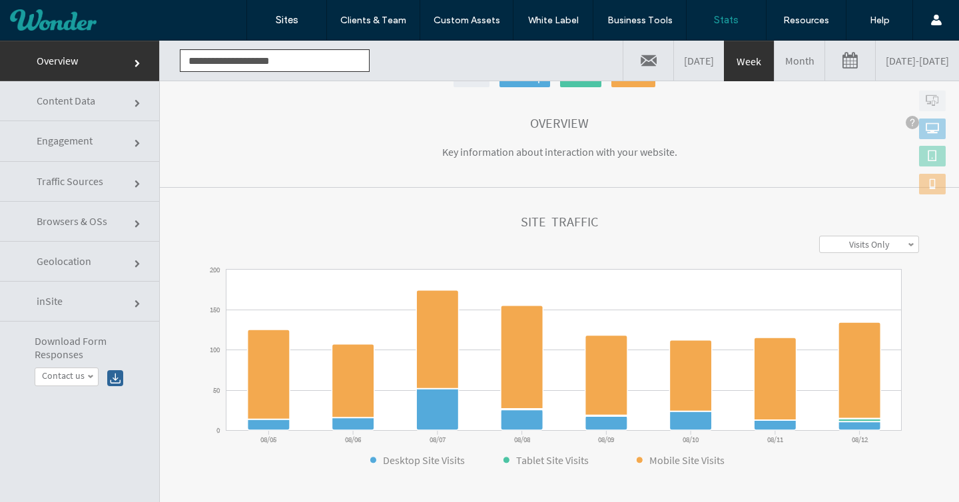
click link "Content Data"
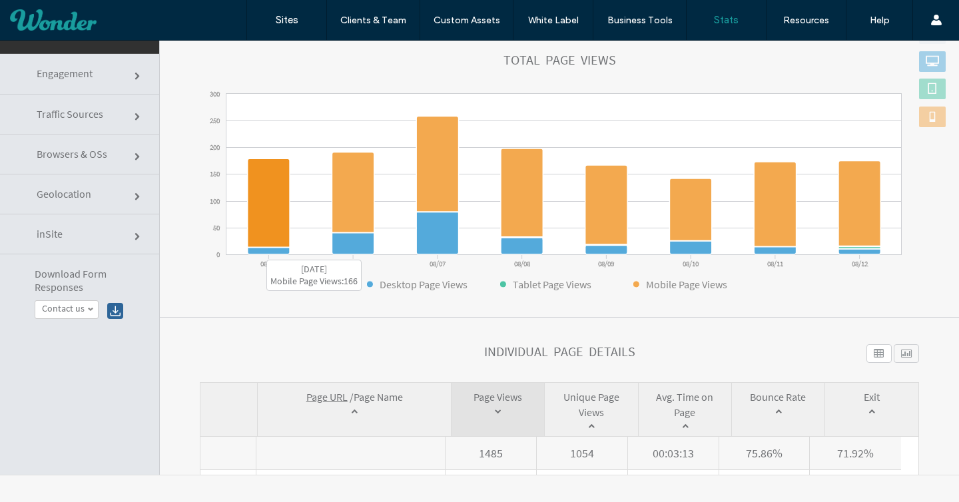
scroll to position [135, 0]
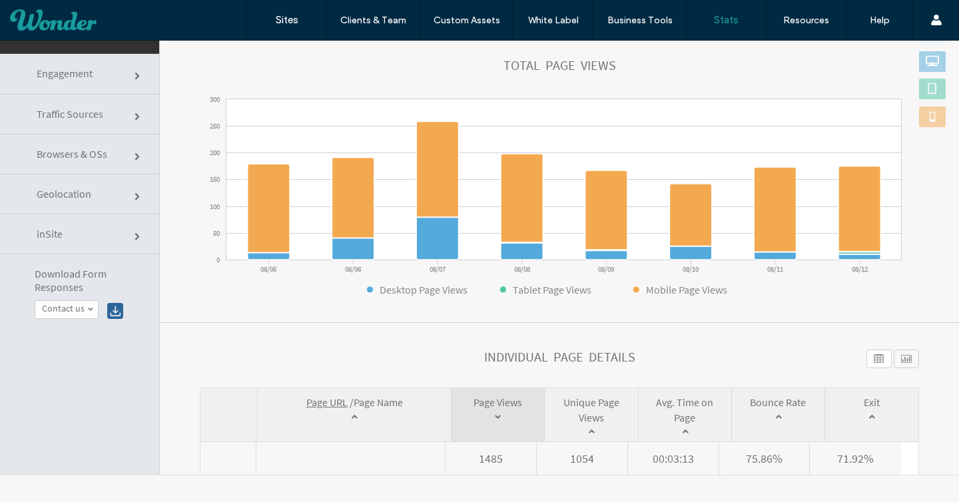
click link "inSite"
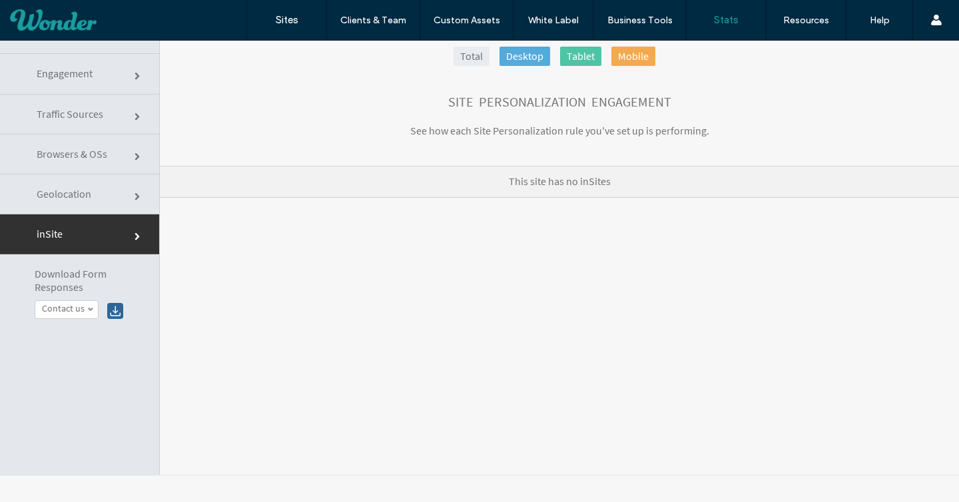
scroll to position [0, 0]
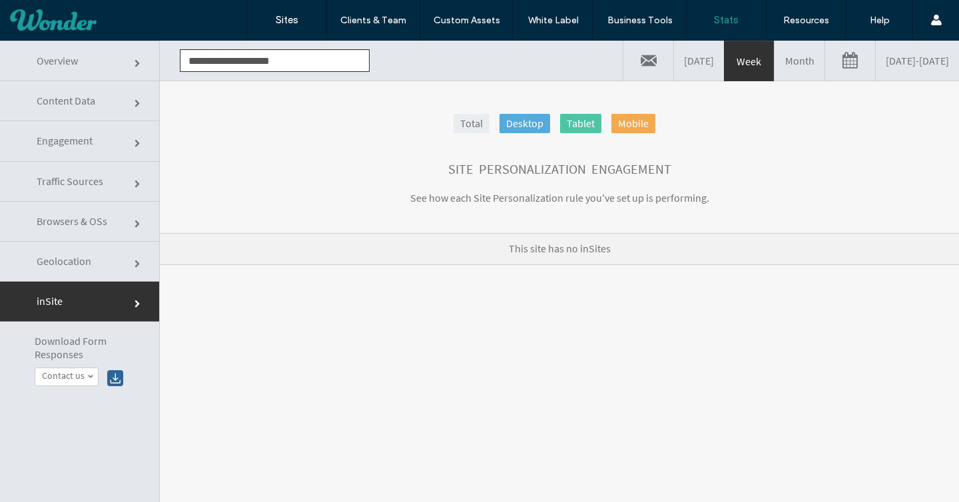
click at [134, 140] on span "Engagement" at bounding box center [138, 144] width 8 height 8
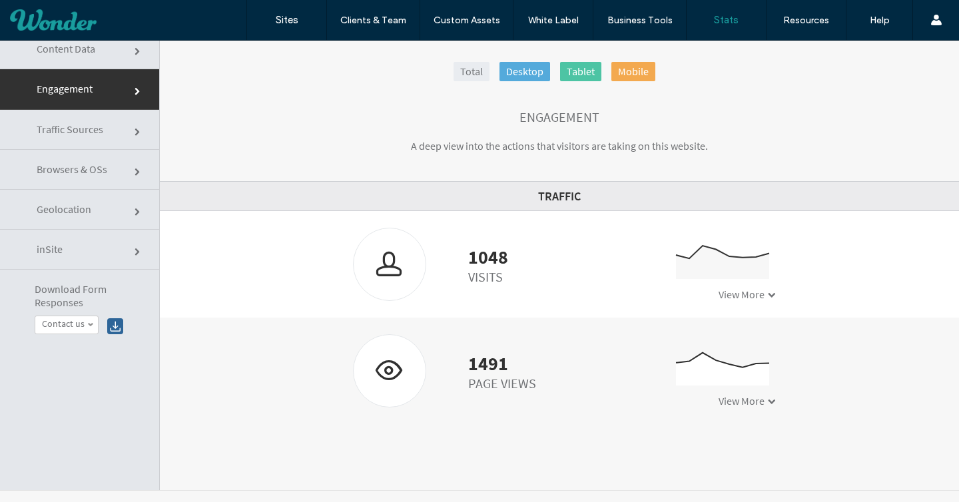
scroll to position [67, 0]
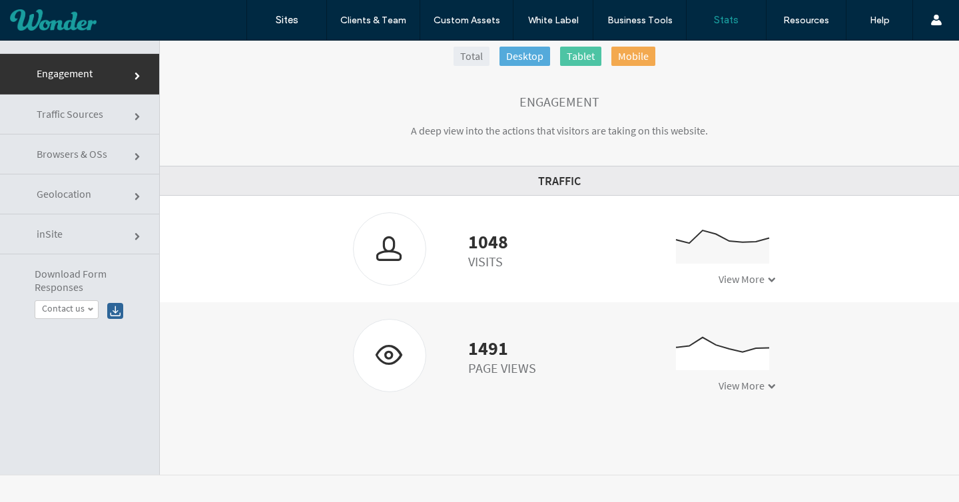
click at [134, 153] on span "Browsers & OSs" at bounding box center [138, 157] width 8 height 8
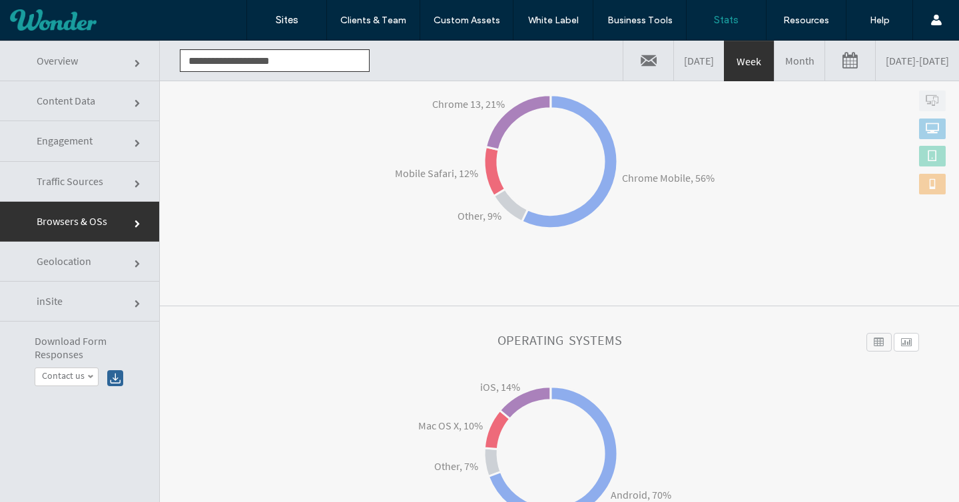
scroll to position [221, 0]
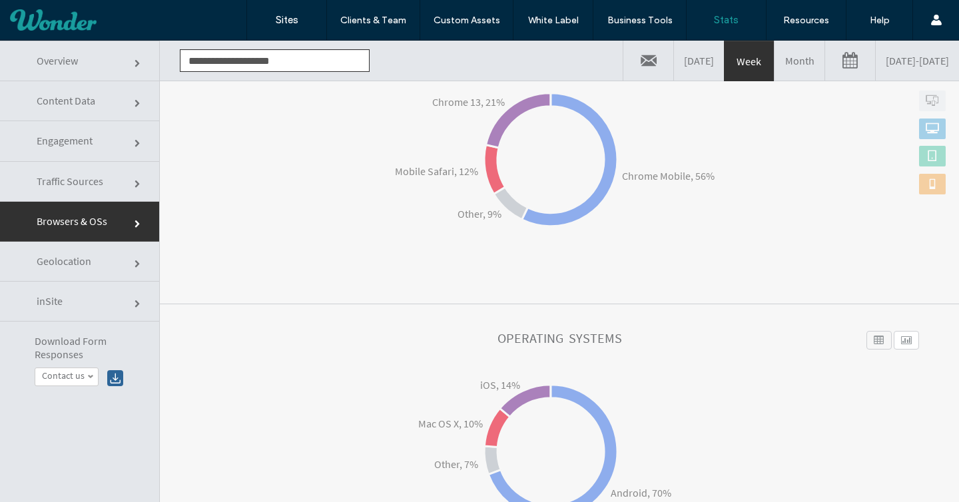
click at [134, 260] on span "Geolocation" at bounding box center [138, 264] width 8 height 8
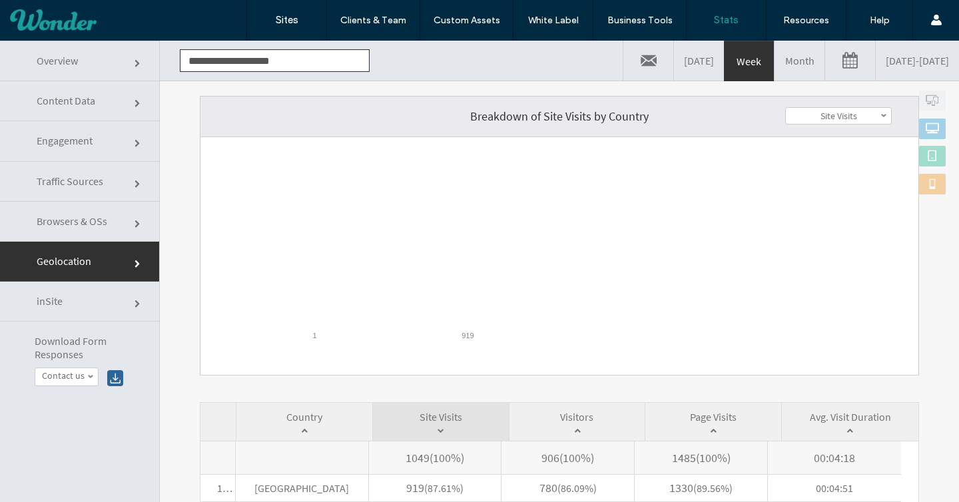
scroll to position [2, 0]
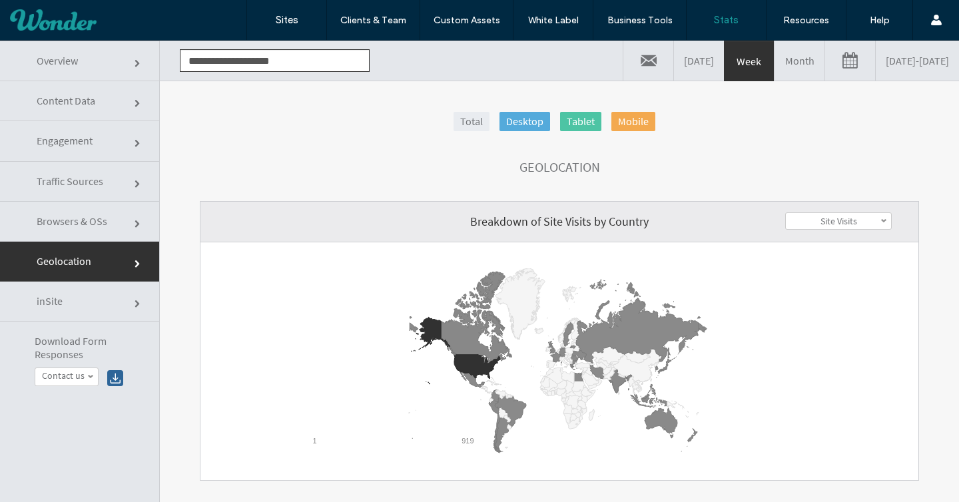
click at [134, 185] on span "Traffic Sources" at bounding box center [138, 184] width 8 height 8
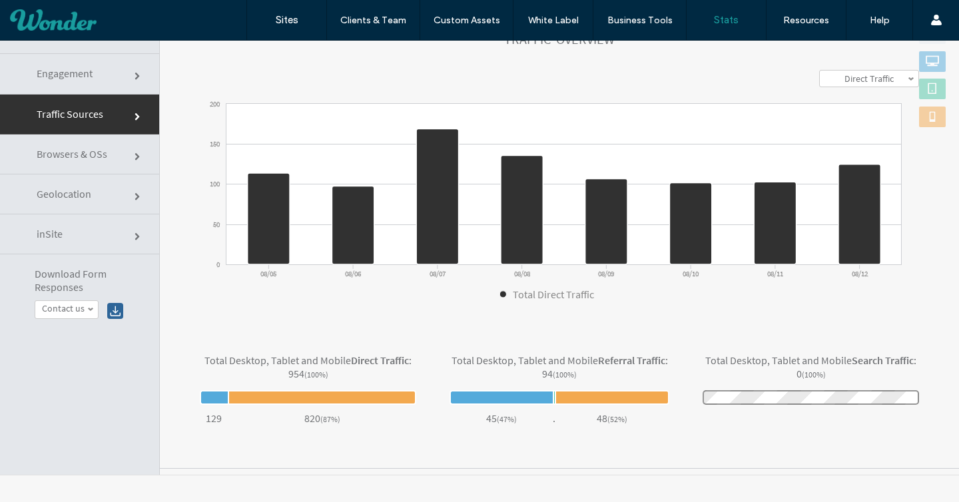
scroll to position [0, 0]
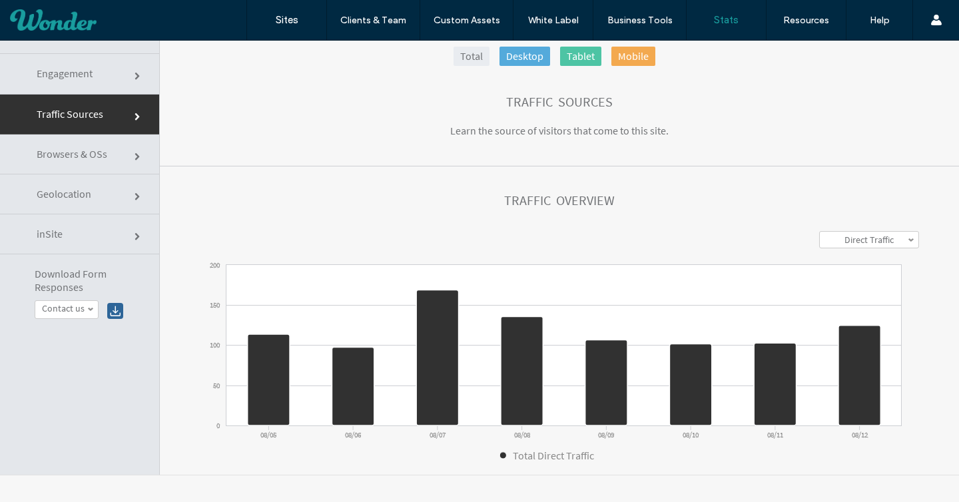
click at [820, 238] on link "Direct Traffic" at bounding box center [869, 240] width 99 height 16
click at [820, 270] on link "Referral Traffic" at bounding box center [869, 273] width 99 height 17
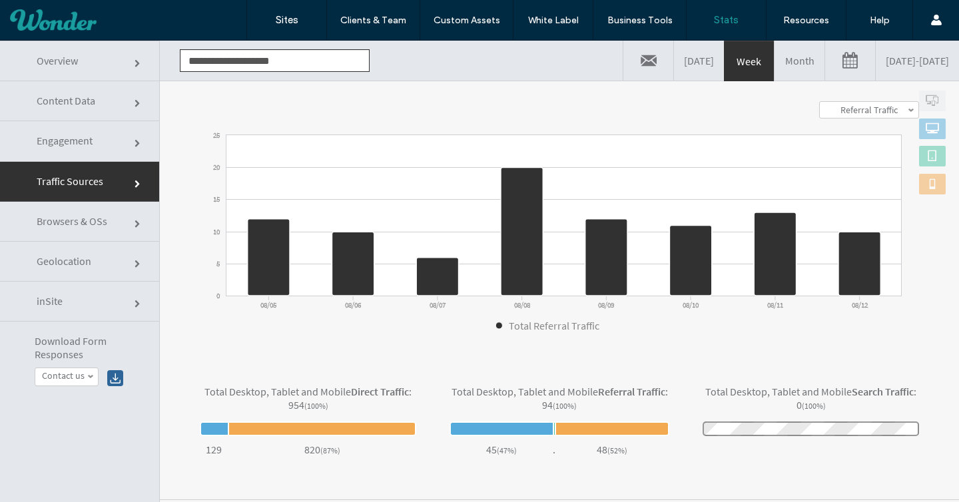
scroll to position [179, 0]
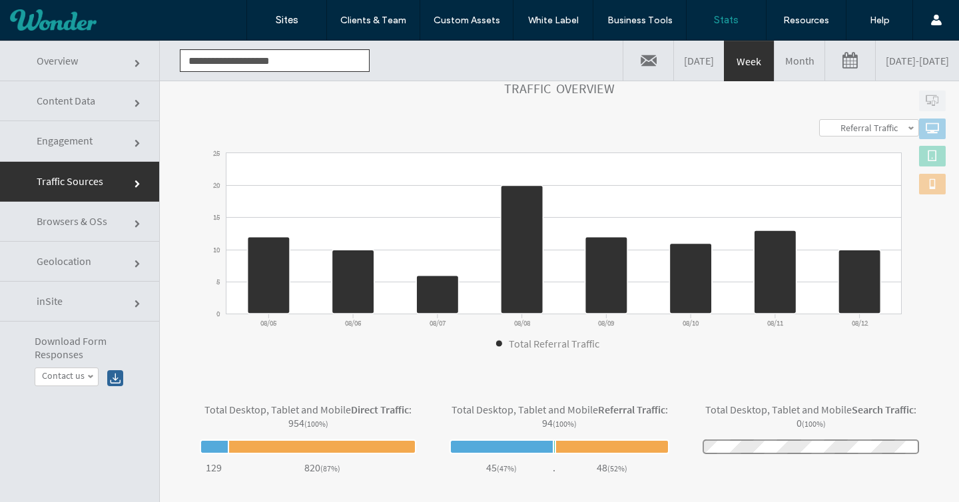
click at [774, 70] on link "Month" at bounding box center [799, 61] width 50 height 40
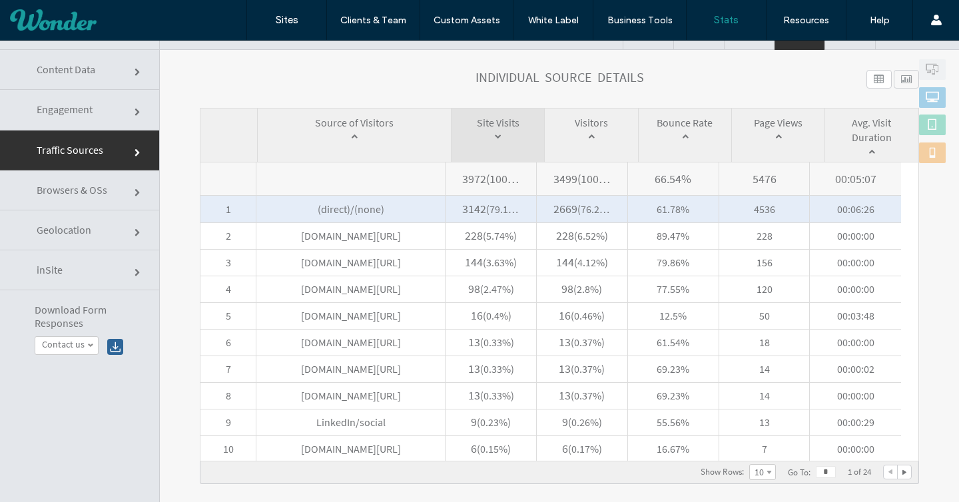
scroll to position [67, 0]
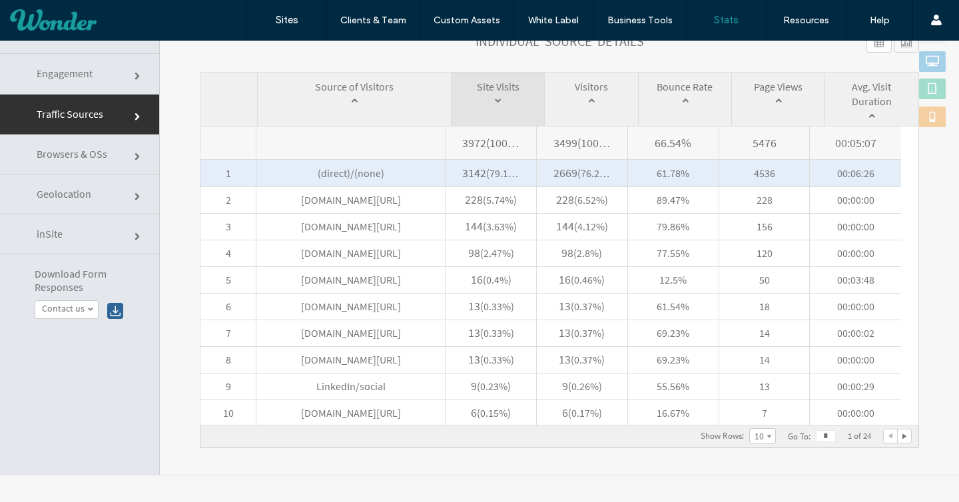
click at [342, 181] on span "(direct)/(none)" at bounding box center [350, 173] width 188 height 27
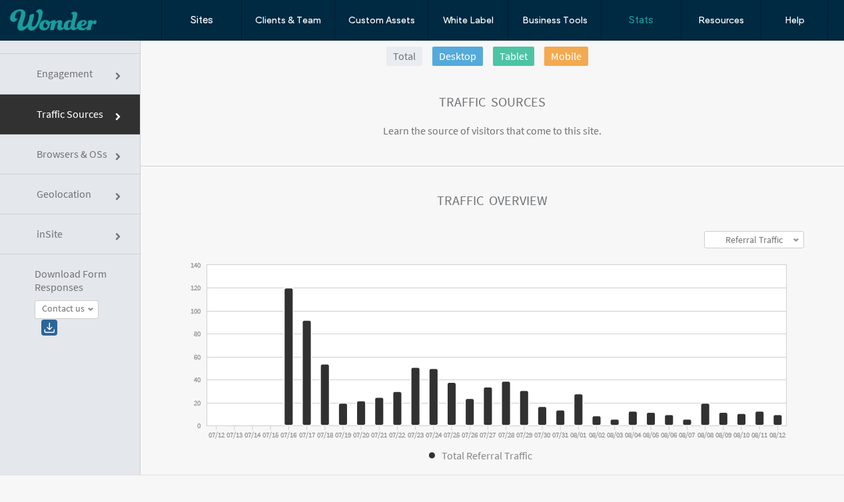
scroll to position [0, 0]
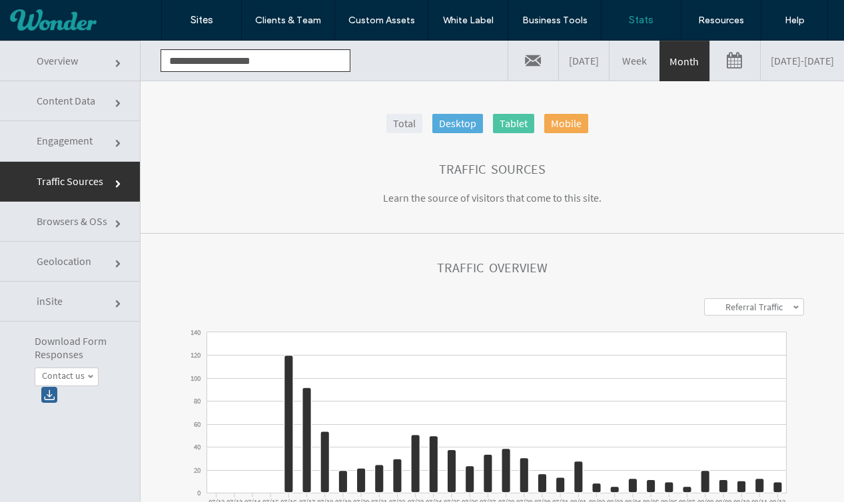
click at [80, 20] on div at bounding box center [85, 19] width 151 height 21
